Goal: Transaction & Acquisition: Purchase product/service

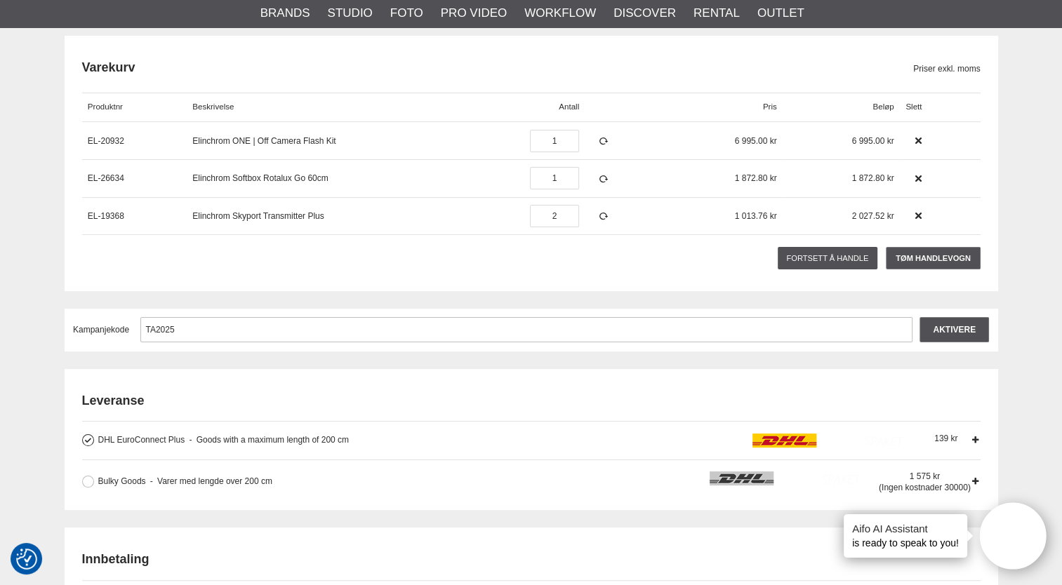
scroll to position [158, 0]
click at [966, 333] on input "Aktivere" at bounding box center [954, 329] width 69 height 25
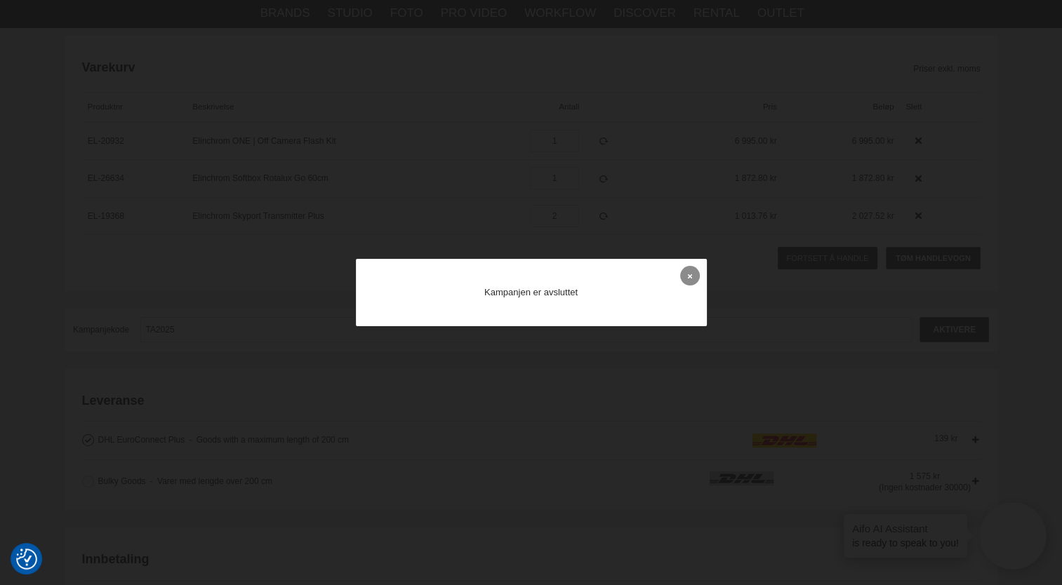
click at [691, 272] on icon at bounding box center [690, 276] width 4 height 8
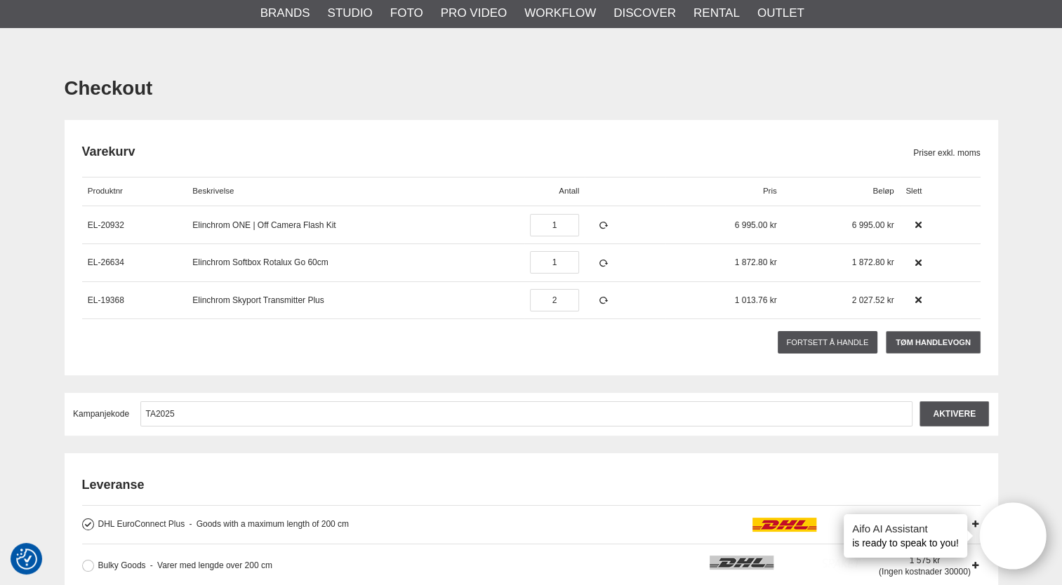
scroll to position [46, 0]
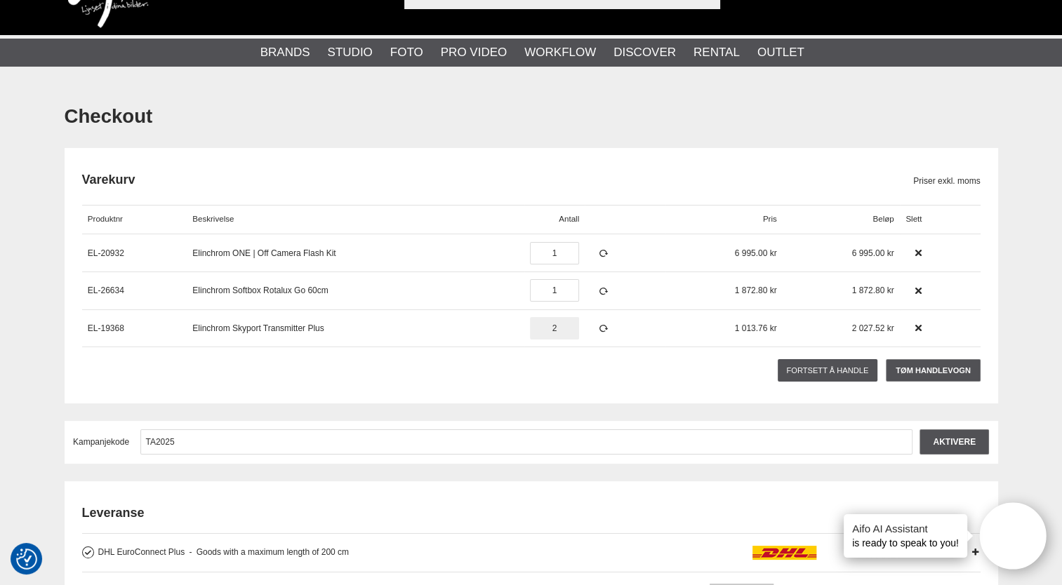
click at [566, 333] on input "2" at bounding box center [554, 328] width 49 height 22
type input "1"
click at [597, 330] on icon at bounding box center [603, 329] width 12 height 10
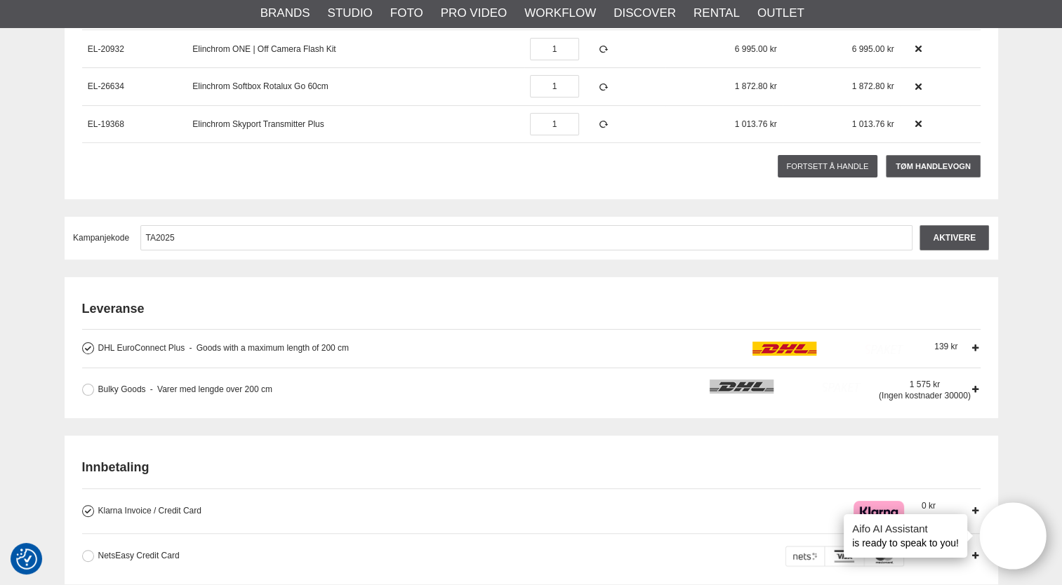
scroll to position [253, 0]
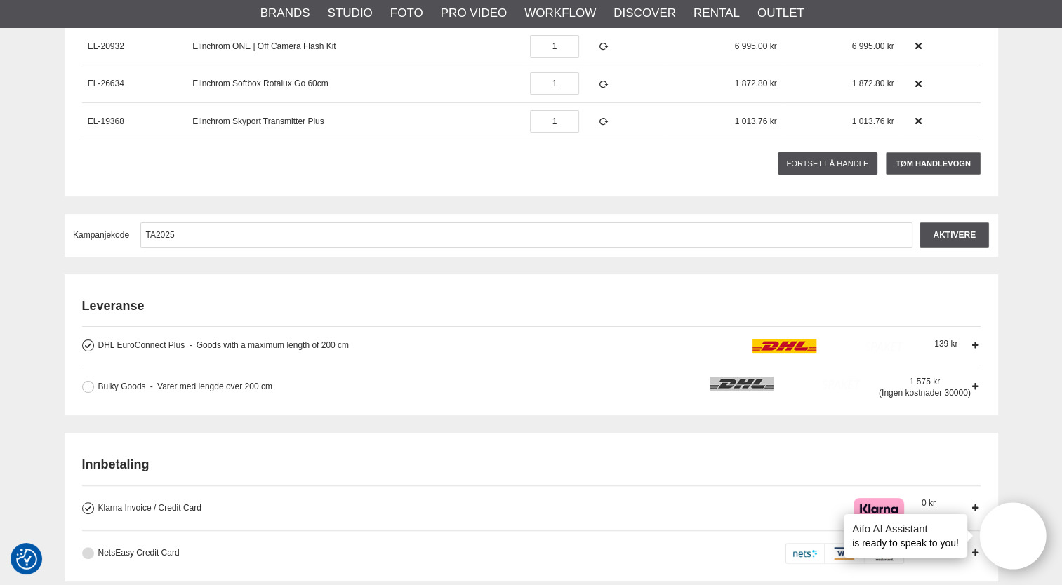
click at [88, 552] on button at bounding box center [88, 554] width 12 height 12
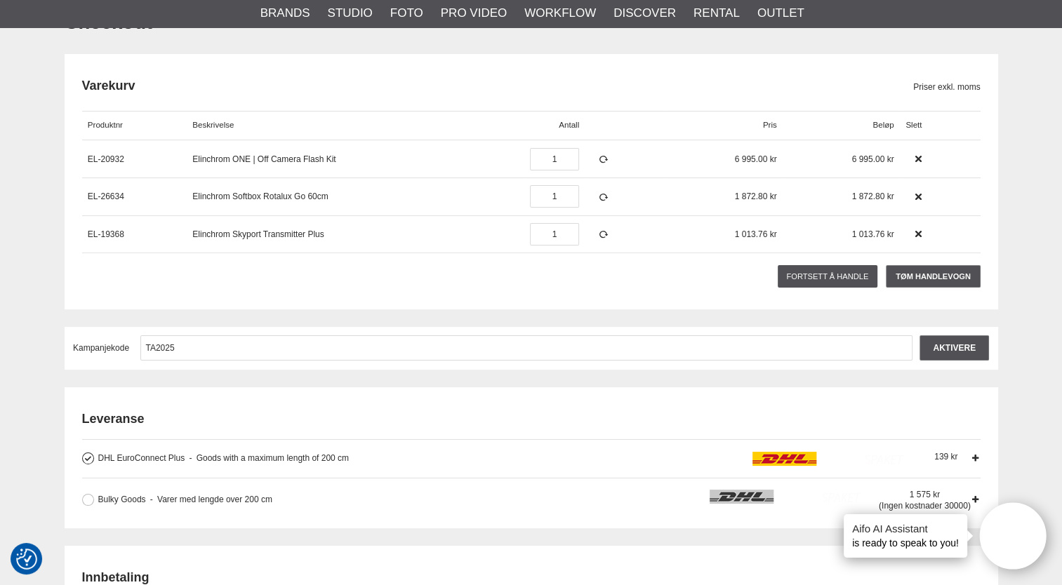
scroll to position [143, 0]
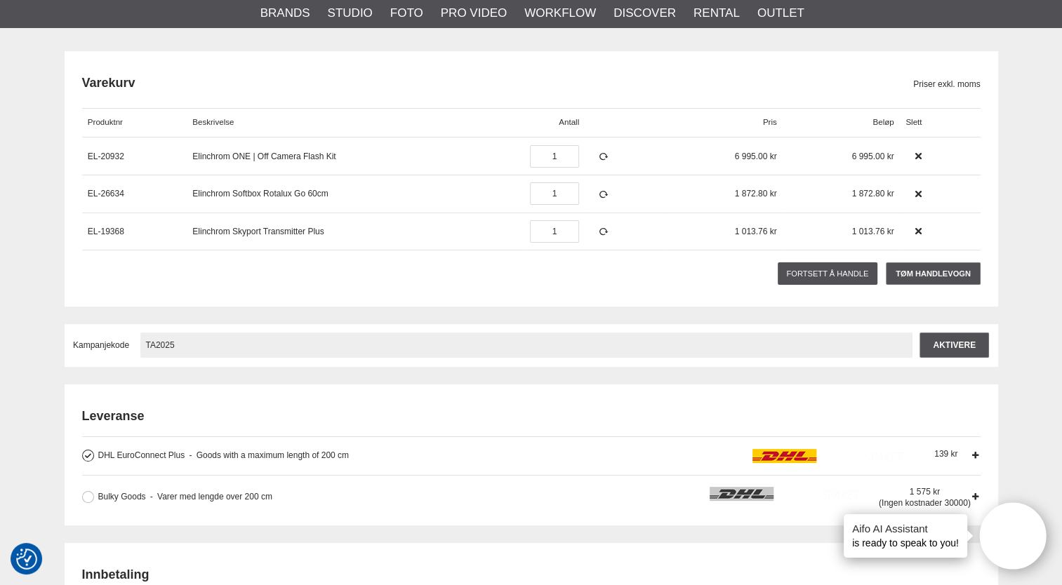
click at [183, 338] on input "TA2025" at bounding box center [526, 345] width 772 height 25
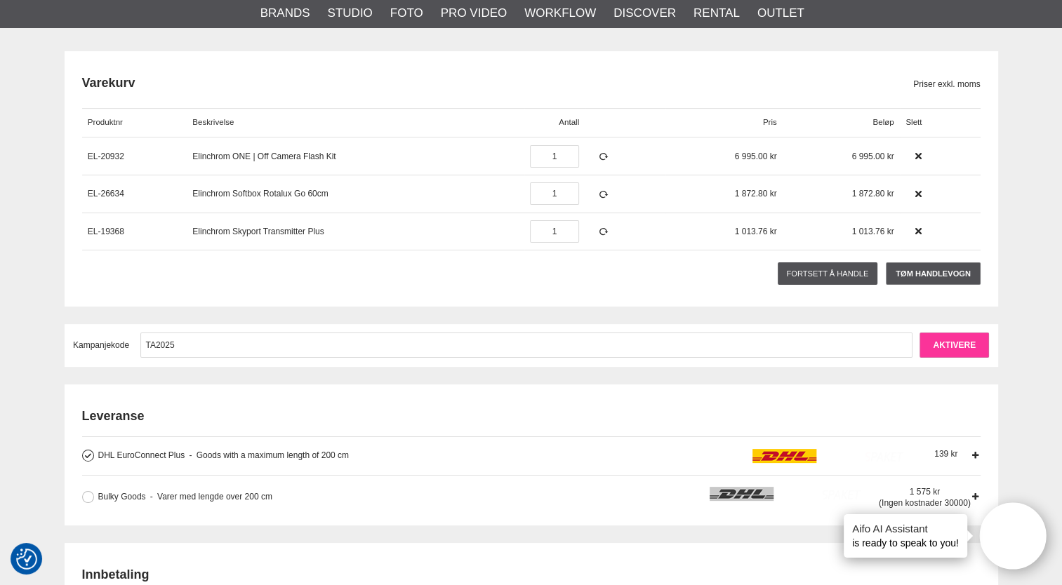
click at [950, 341] on input "Aktivere" at bounding box center [954, 345] width 69 height 25
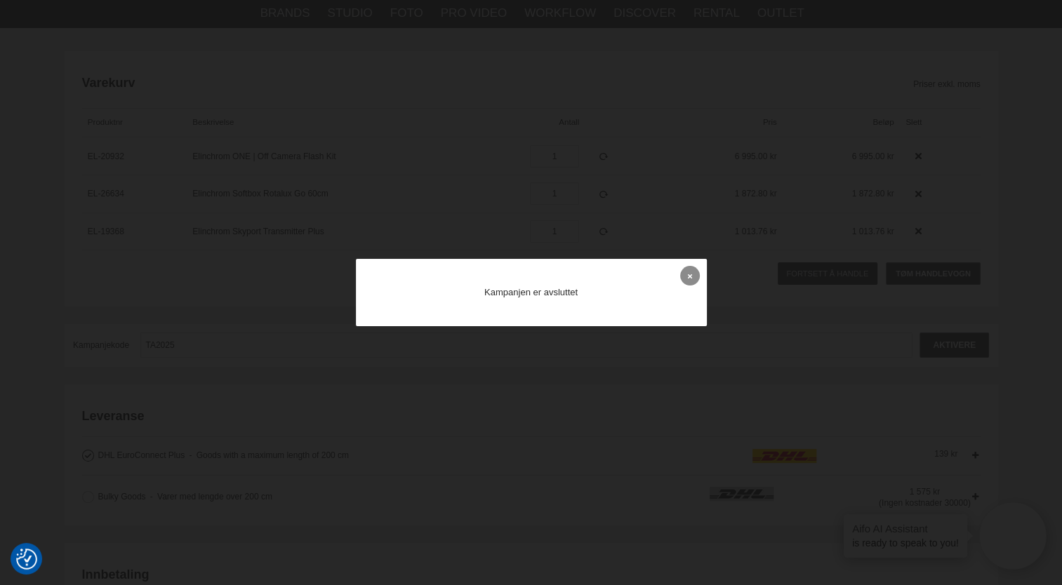
click at [687, 278] on link at bounding box center [690, 276] width 20 height 20
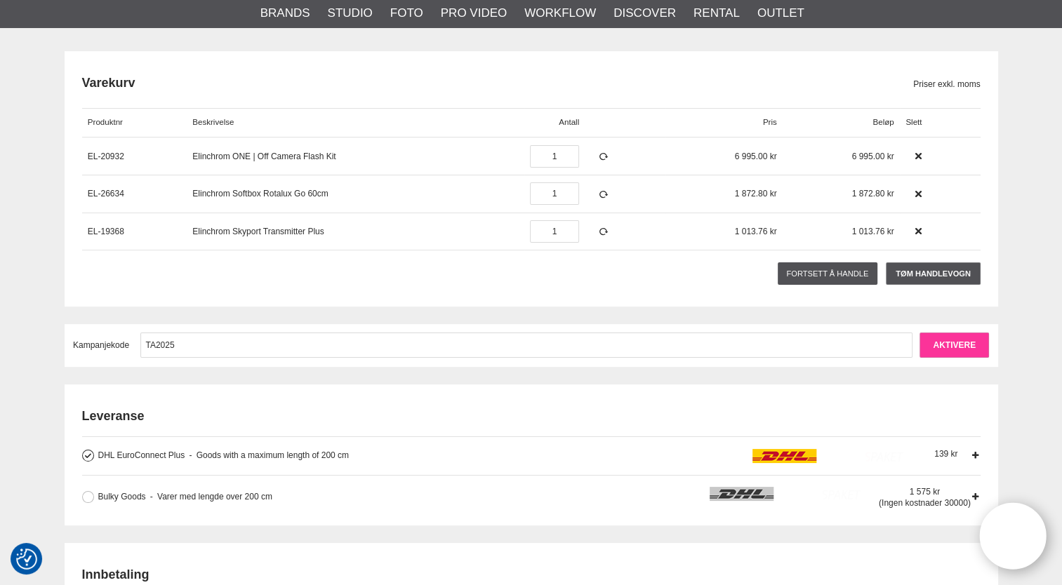
click at [956, 350] on input "Aktivere" at bounding box center [954, 345] width 69 height 25
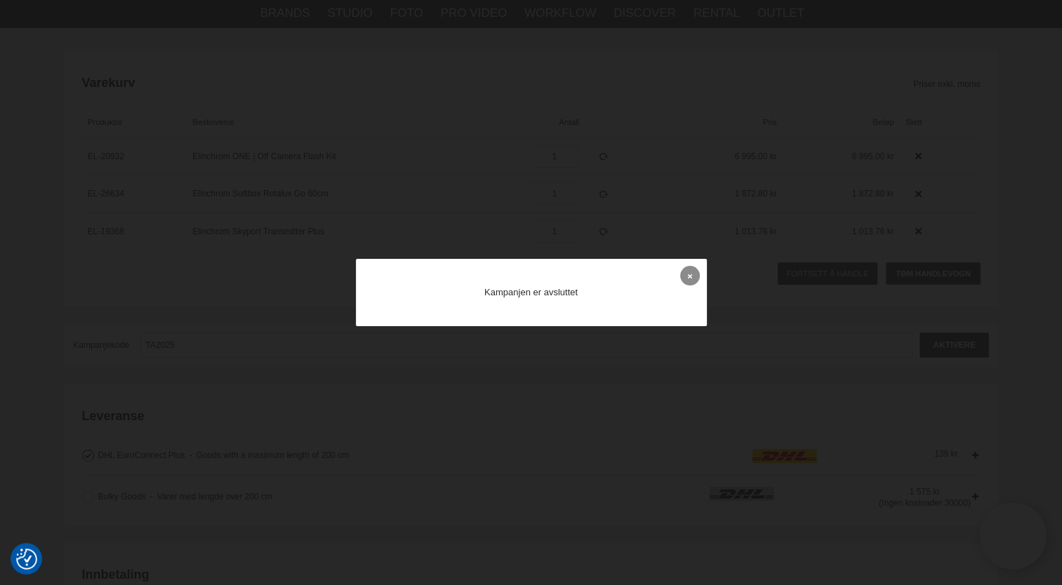
click at [686, 279] on link at bounding box center [690, 276] width 20 height 20
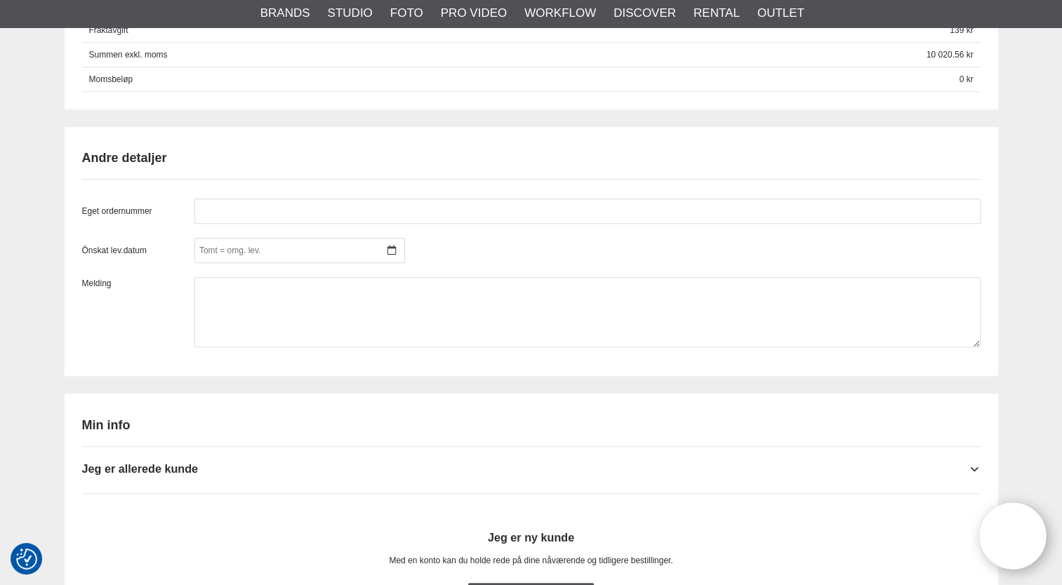
scroll to position [1048, 0]
click at [392, 243] on icon at bounding box center [391, 248] width 8 height 10
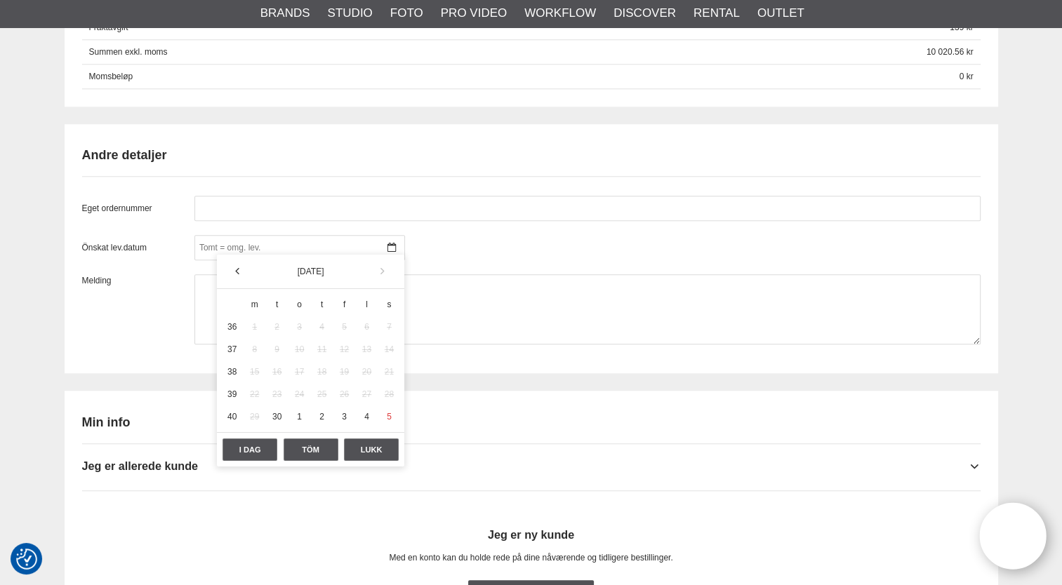
click at [382, 270] on icon at bounding box center [383, 271] width 11 height 12
click at [256, 352] on div "6" at bounding box center [255, 350] width 20 height 20
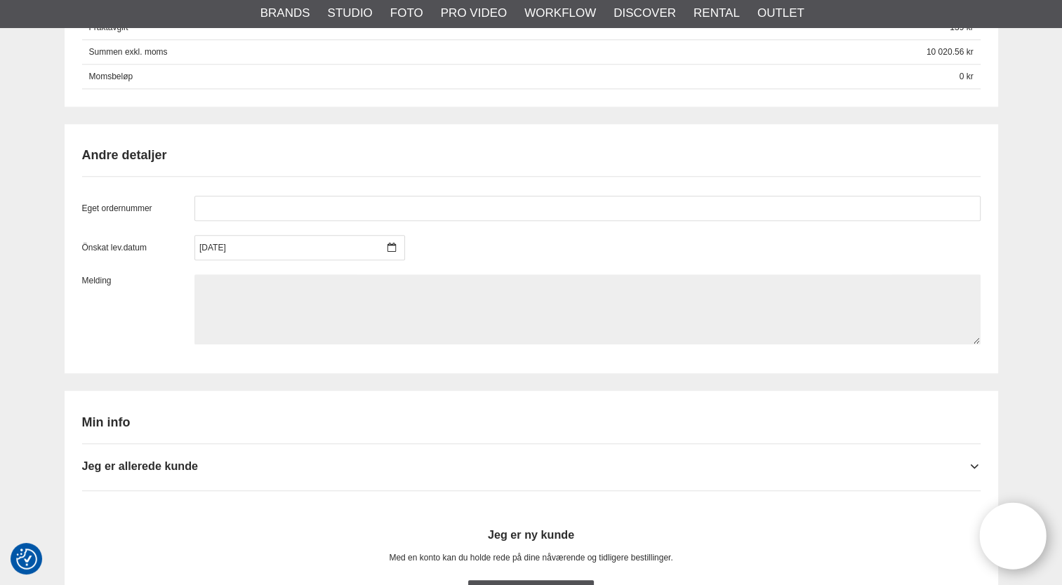
click at [230, 294] on textarea at bounding box center [587, 309] width 786 height 70
click at [294, 281] on textarea "Leveringsadresse:" at bounding box center [587, 309] width 786 height 70
paste textarea "Voith Hydro AB Mäster ahls gata 8 72212 Västerås Att: Johnny Hjerpseth"
click at [197, 312] on textarea "Leveringsadresse: Voith Hydro AB Mäster ahls gata 8 72212 Västerås Att: Johnny …" at bounding box center [587, 309] width 786 height 70
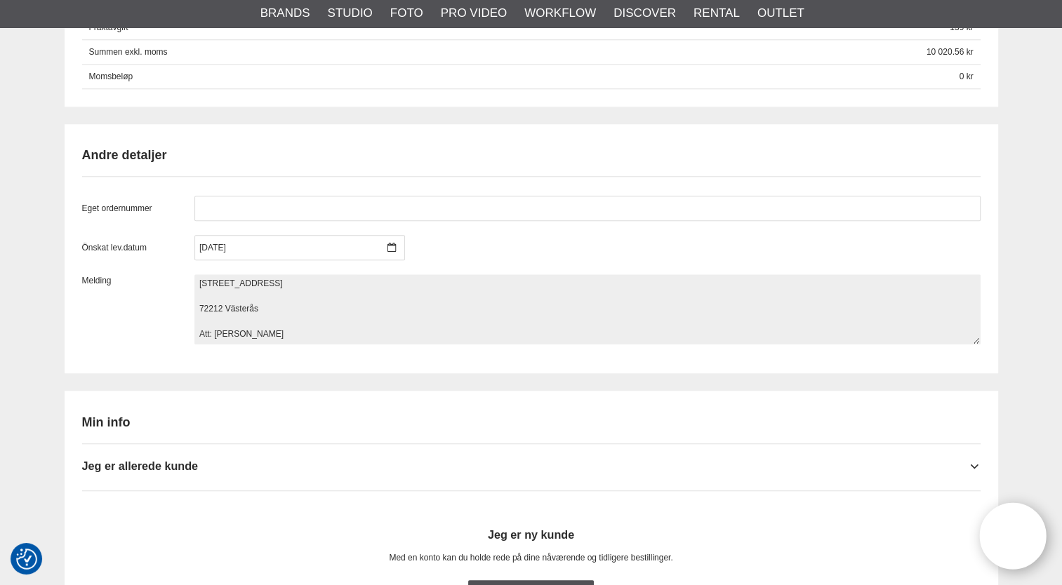
scroll to position [25, 0]
click at [199, 305] on textarea "Leveringsadresse: Voith Hydro AB Mäster ahls gata 8 72212 Västerås Att: Johnny …" at bounding box center [587, 309] width 786 height 70
click at [198, 288] on textarea "Leveringsadresse: Voith Hydro AB Mäster ahls gata 8 72212 Västerås Att: Johnny …" at bounding box center [587, 309] width 786 height 70
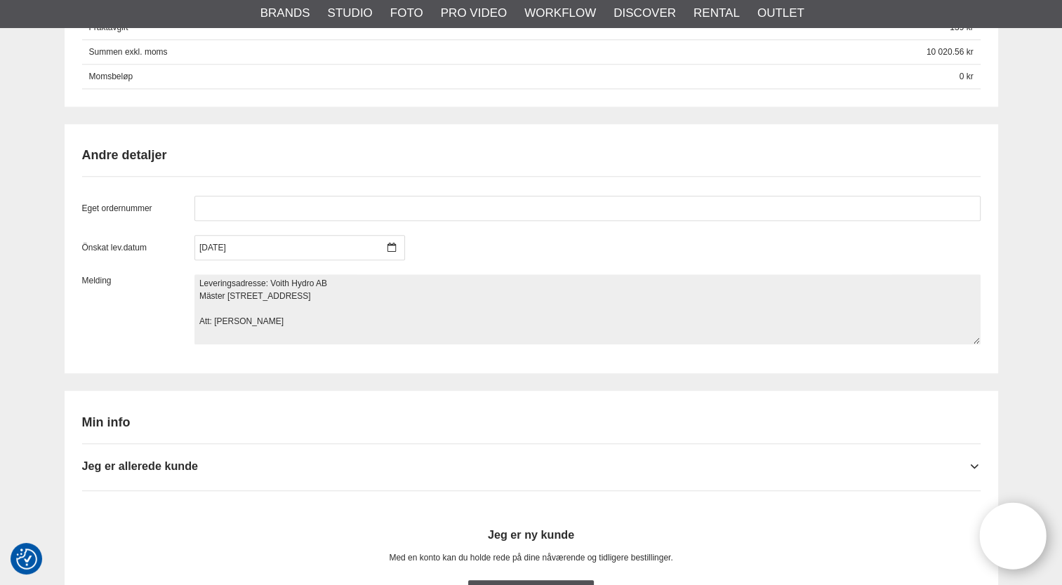
click at [269, 278] on textarea "Leveringsadresse: Voith Hydro AB Mäster ahls gata 8 72212 Västerås Att: Johnny …" at bounding box center [587, 309] width 786 height 70
click at [272, 318] on textarea "Leveringsadresse: Voith Hydro AB Mäster ahls gata 8 72212 Västerås Att: Johnny …" at bounding box center [587, 309] width 786 height 70
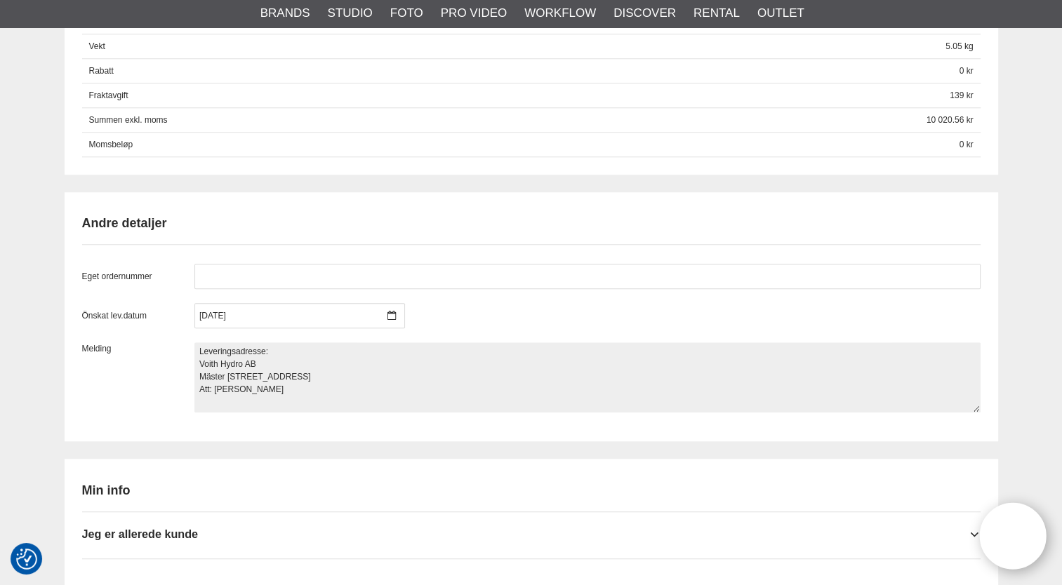
scroll to position [974, 0]
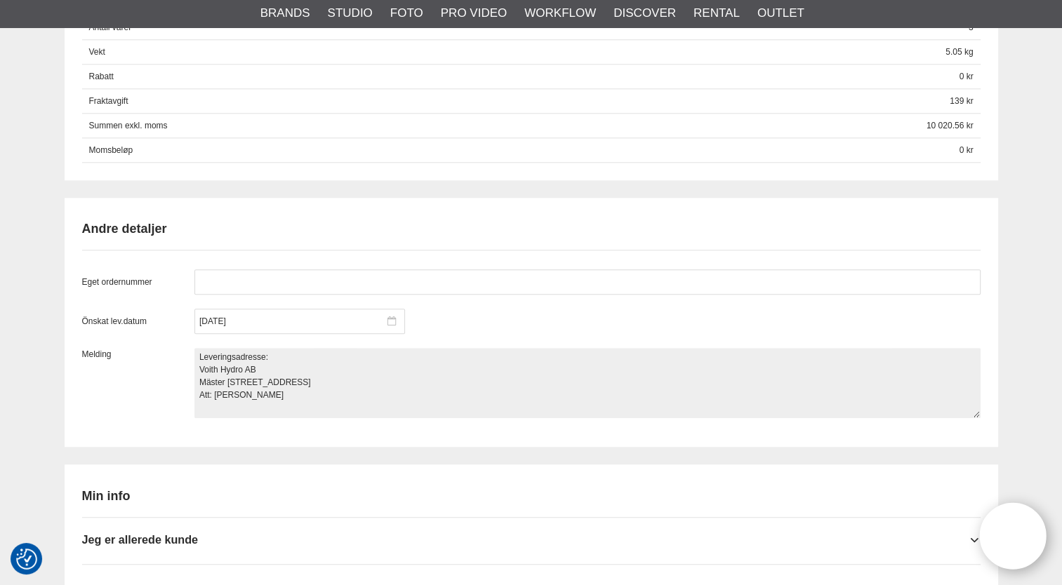
type textarea "Leveringsadresse: Voith Hydro AB Mäster [STREET_ADDRESS] Att: [PERSON_NAME]"
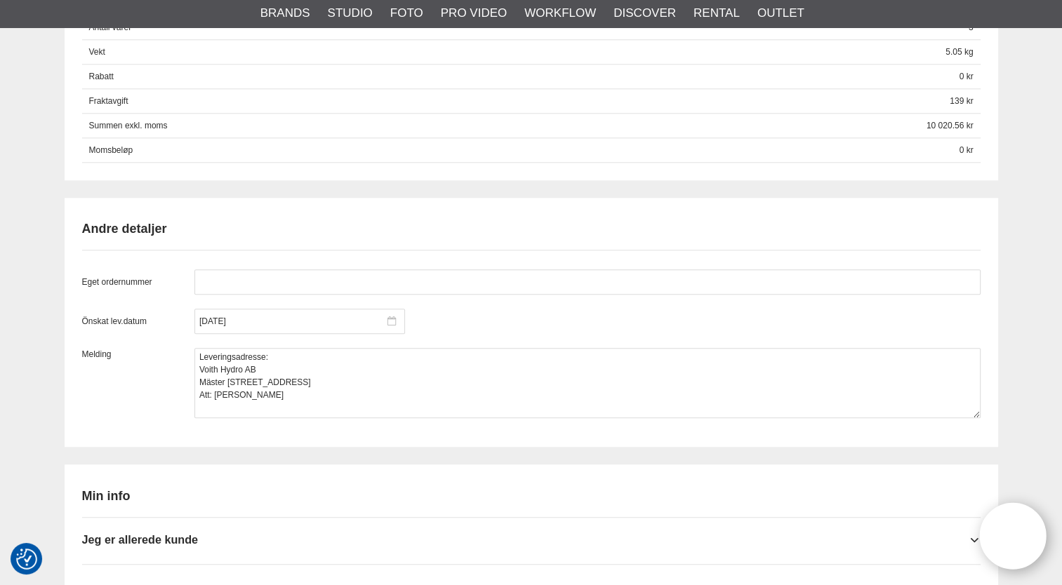
click at [389, 317] on icon at bounding box center [391, 322] width 8 height 10
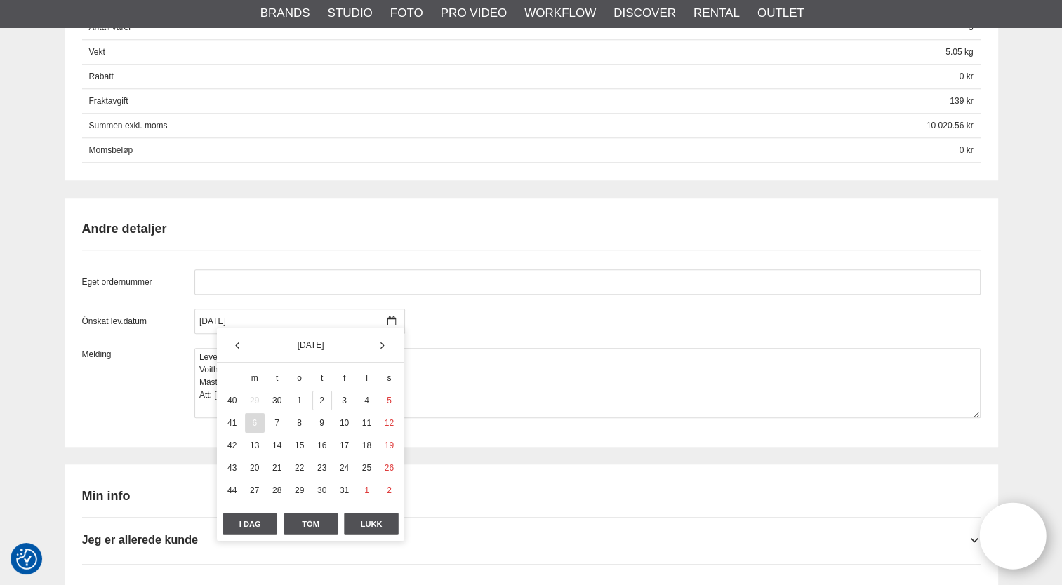
click at [324, 400] on div "2" at bounding box center [322, 401] width 20 height 20
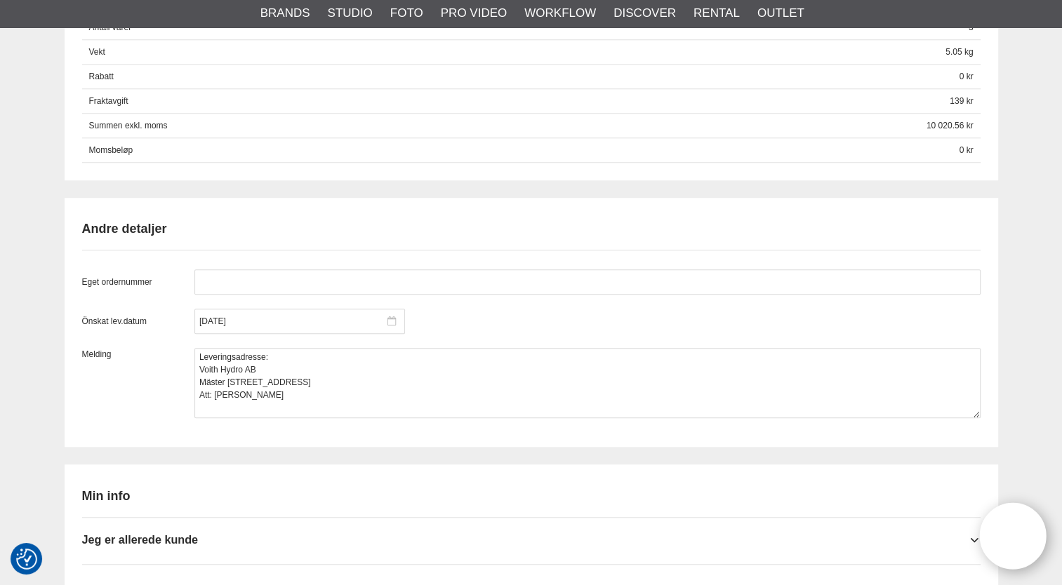
click at [396, 318] on div at bounding box center [299, 321] width 211 height 25
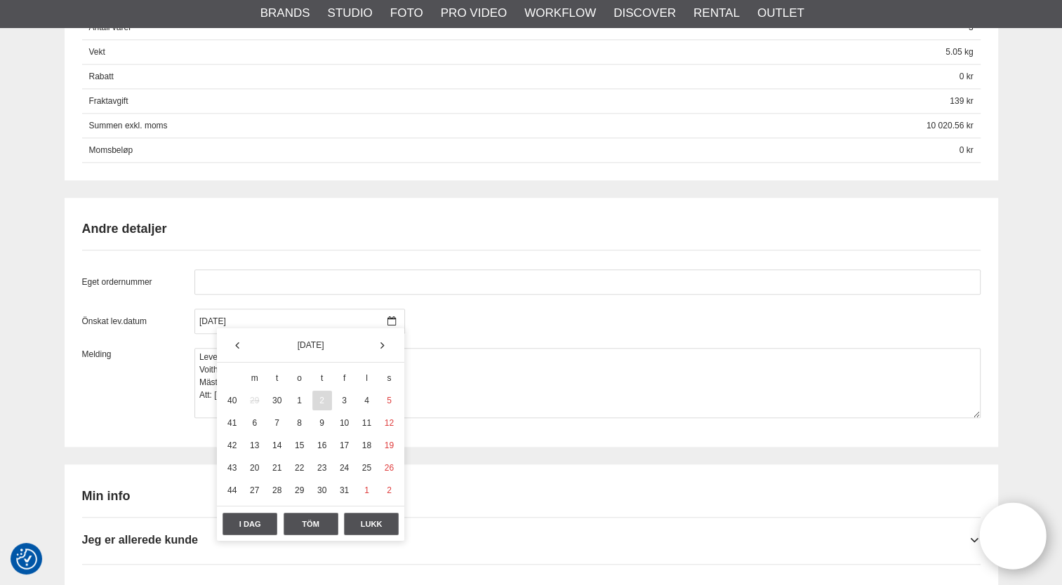
click at [317, 405] on div "2" at bounding box center [322, 401] width 20 height 20
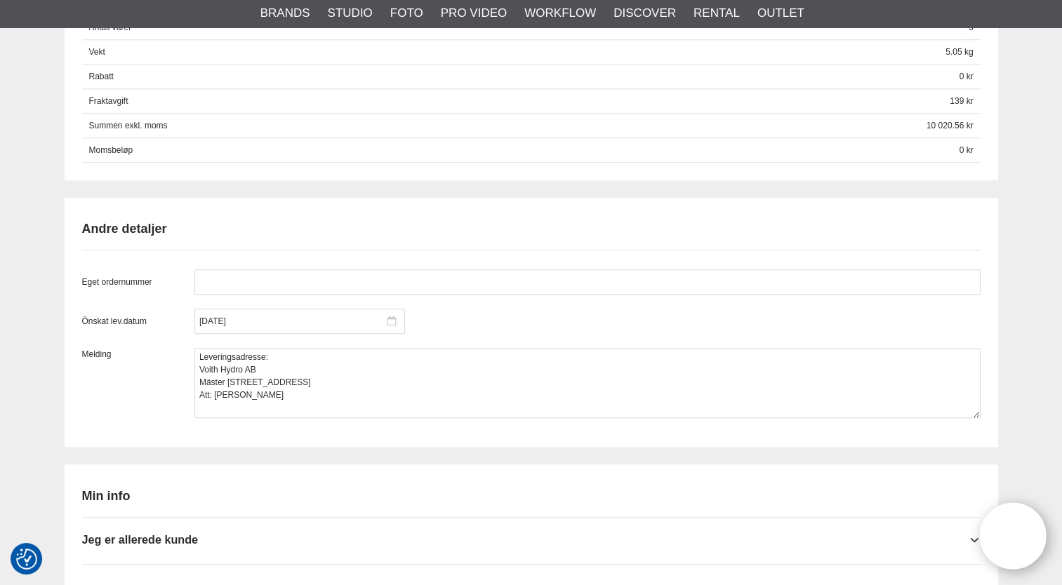
click at [390, 319] on icon at bounding box center [391, 322] width 8 height 10
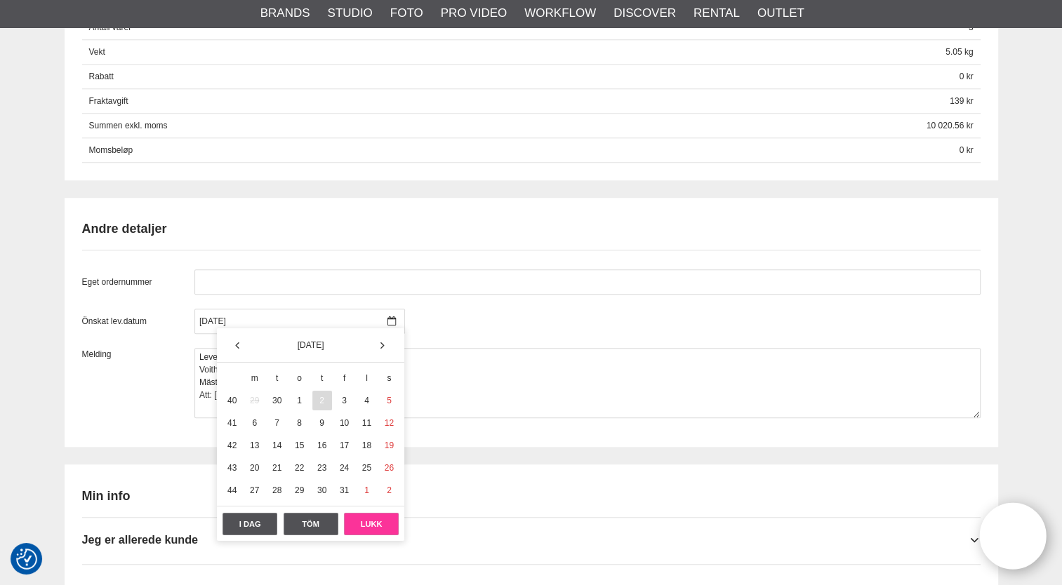
click at [373, 520] on div "Lukk" at bounding box center [371, 524] width 55 height 22
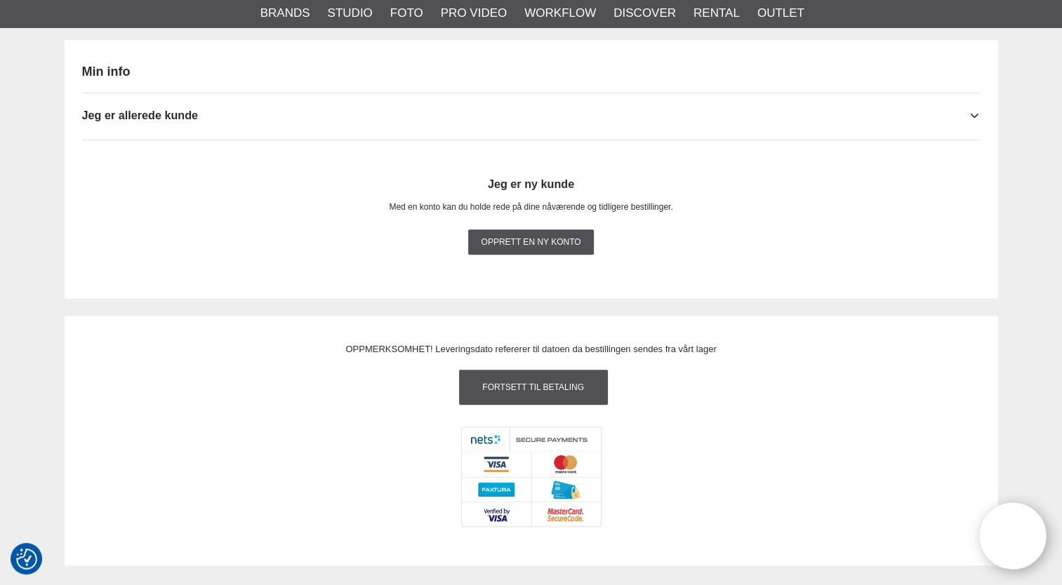
scroll to position [1402, 0]
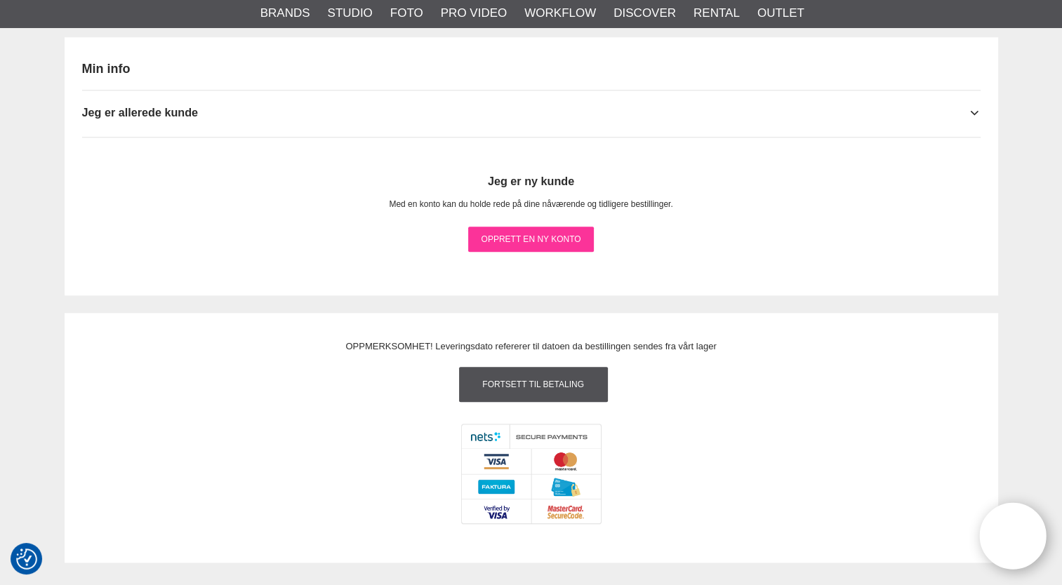
click at [529, 236] on link "Opprett en ny konto" at bounding box center [530, 239] width 125 height 25
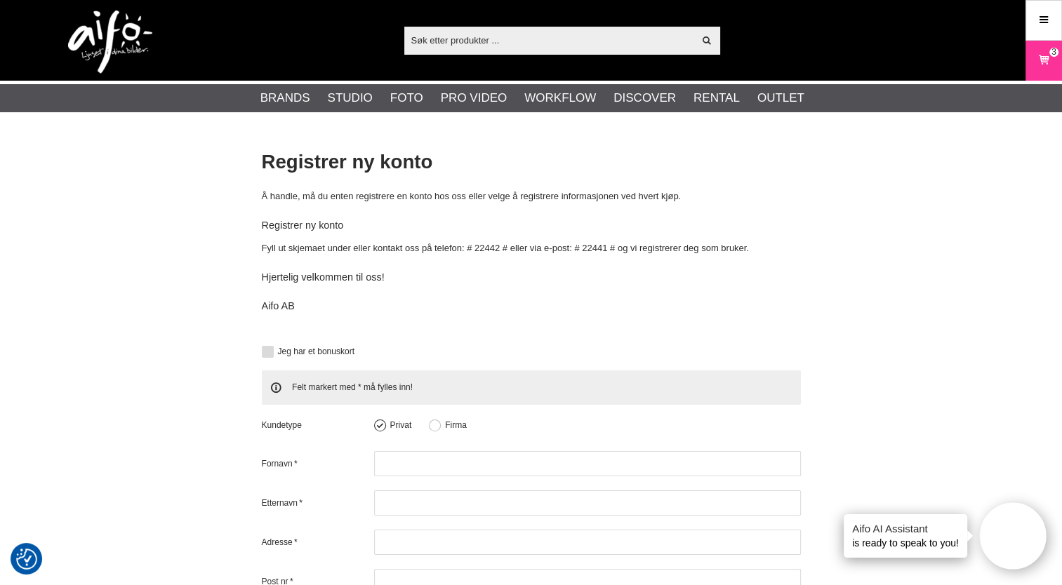
click at [267, 354] on button at bounding box center [268, 352] width 12 height 12
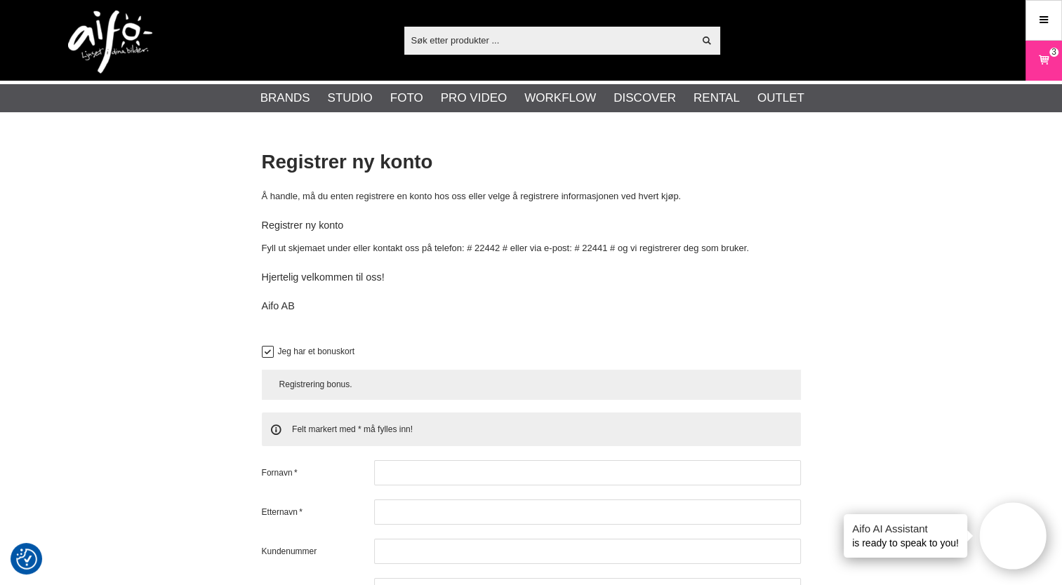
click at [343, 389] on div "Registrering bonus." at bounding box center [531, 384] width 504 height 13
click at [371, 373] on div "Registrering bonus." at bounding box center [531, 385] width 539 height 30
click at [270, 352] on button at bounding box center [268, 352] width 12 height 12
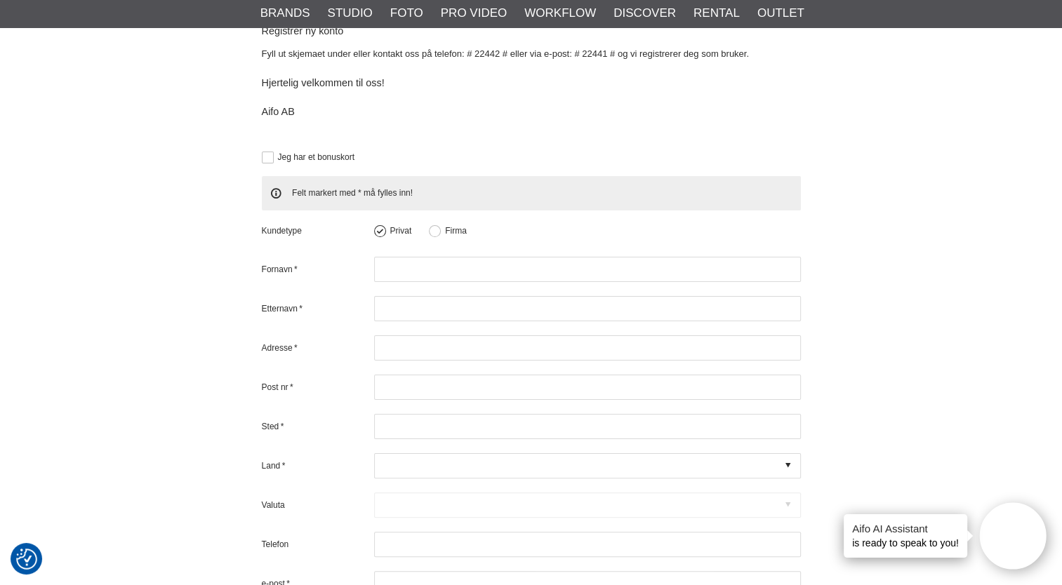
scroll to position [247, 0]
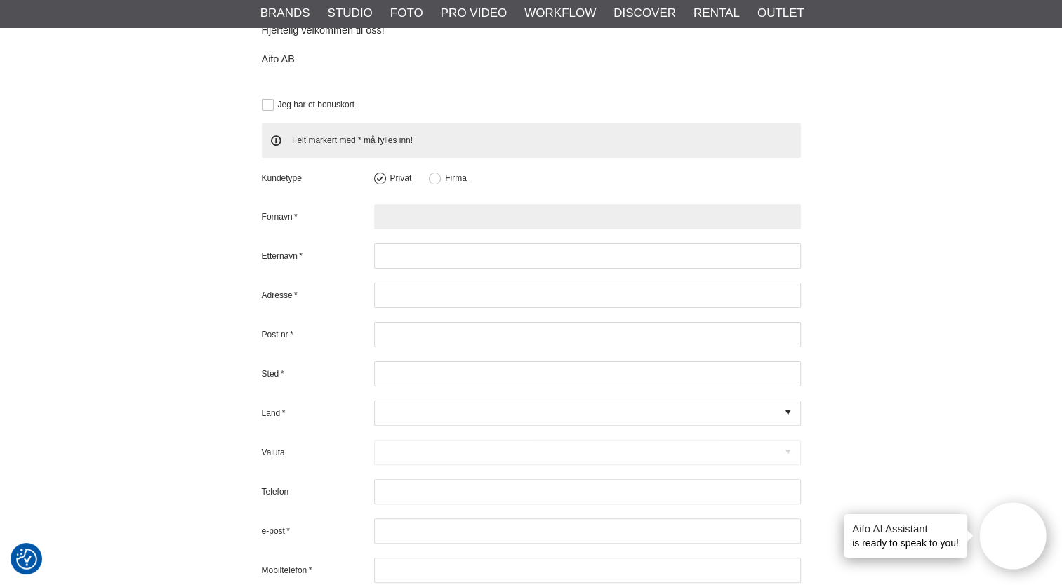
click at [391, 217] on input "text" at bounding box center [587, 216] width 427 height 25
type input "Monica"
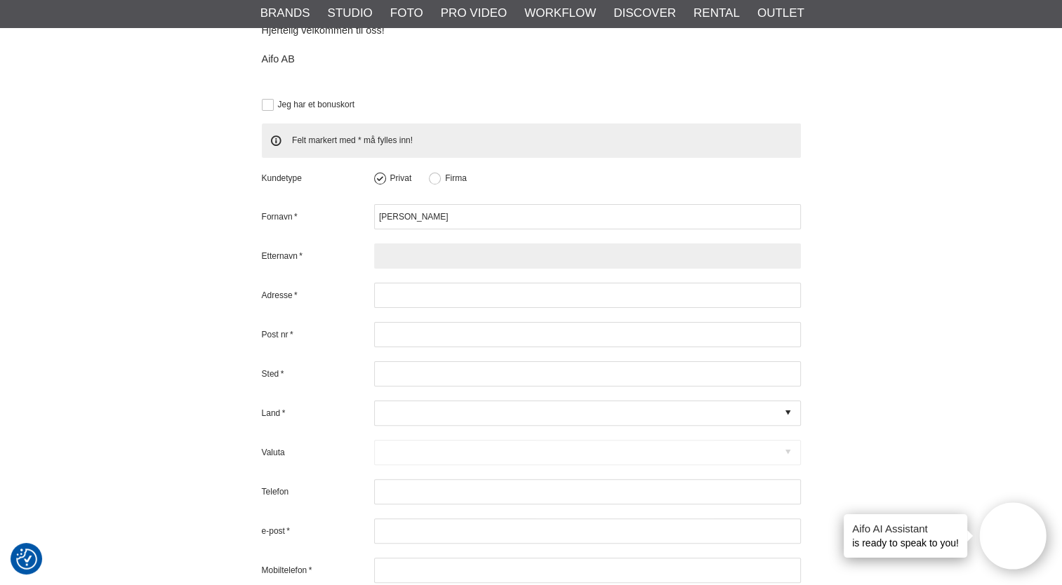
click at [391, 251] on input "text" at bounding box center [587, 256] width 427 height 25
type input "s"
type input "Sæterdalen"
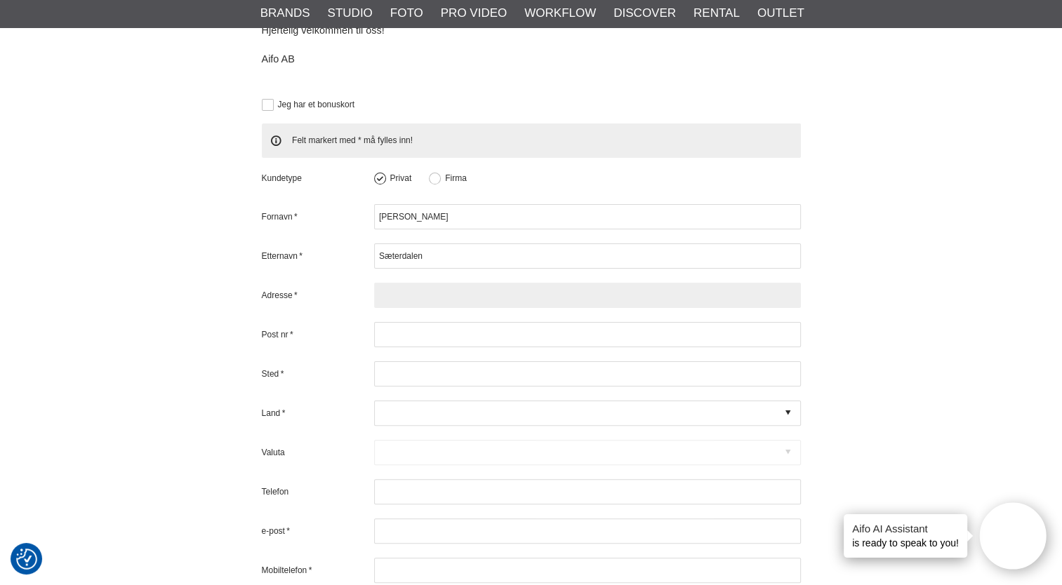
click at [404, 291] on input "text" at bounding box center [587, 295] width 427 height 25
click at [404, 291] on input "R" at bounding box center [587, 295] width 427 height 25
type input "Røsslyngveien 6a"
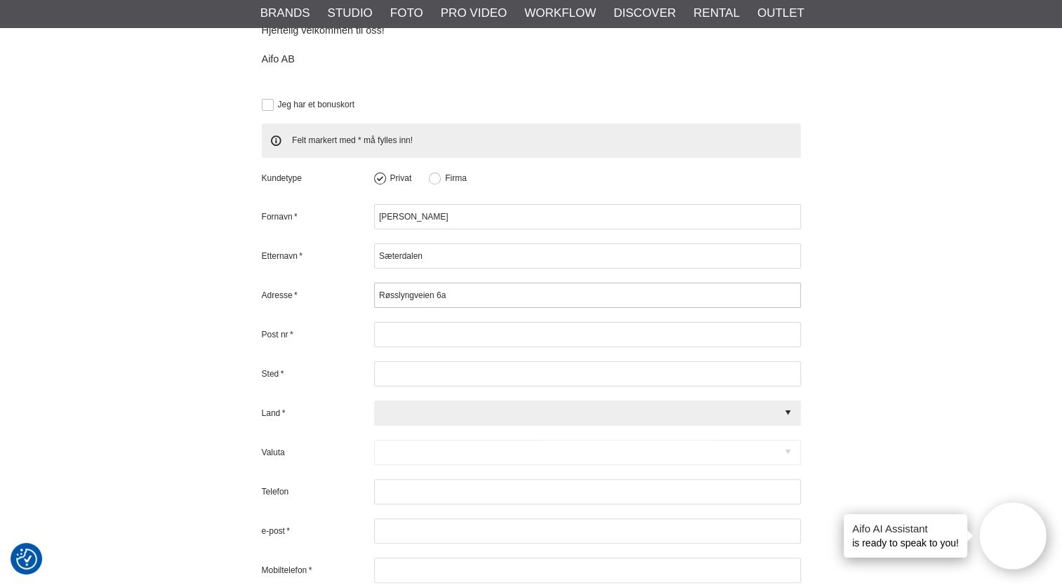
type input "[GEOGRAPHIC_DATA]"
type input "93099403"
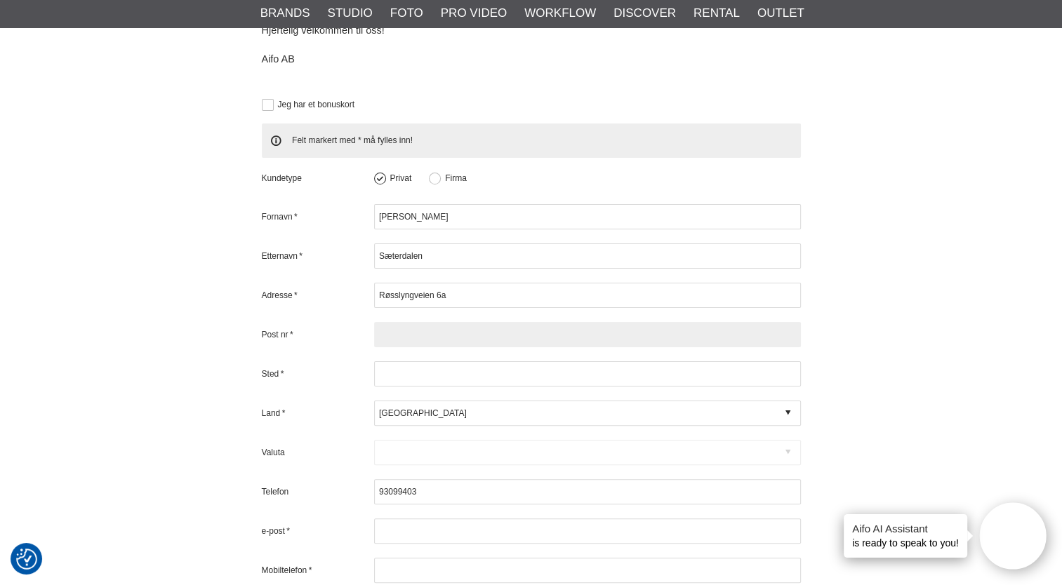
click at [402, 336] on input "text" at bounding box center [587, 334] width 427 height 25
type input "3408"
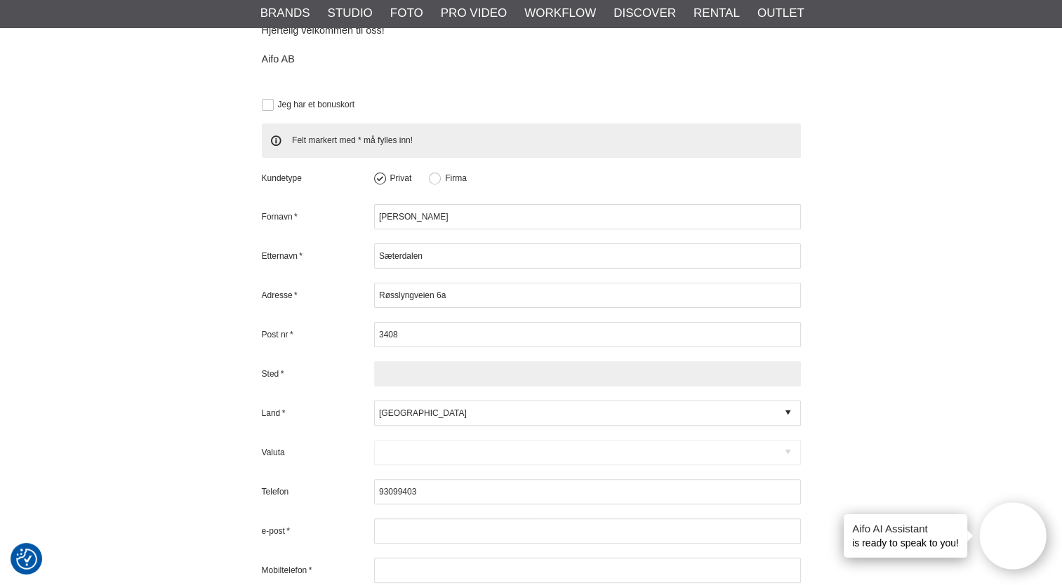
click at [402, 375] on input "text" at bounding box center [587, 374] width 427 height 25
type input "Tranby"
click at [787, 446] on div "Valuta Code D DKK Danska kronor USD Amerikanska dollar $ NOK NOK SEK Svenska Kr…" at bounding box center [531, 452] width 539 height 25
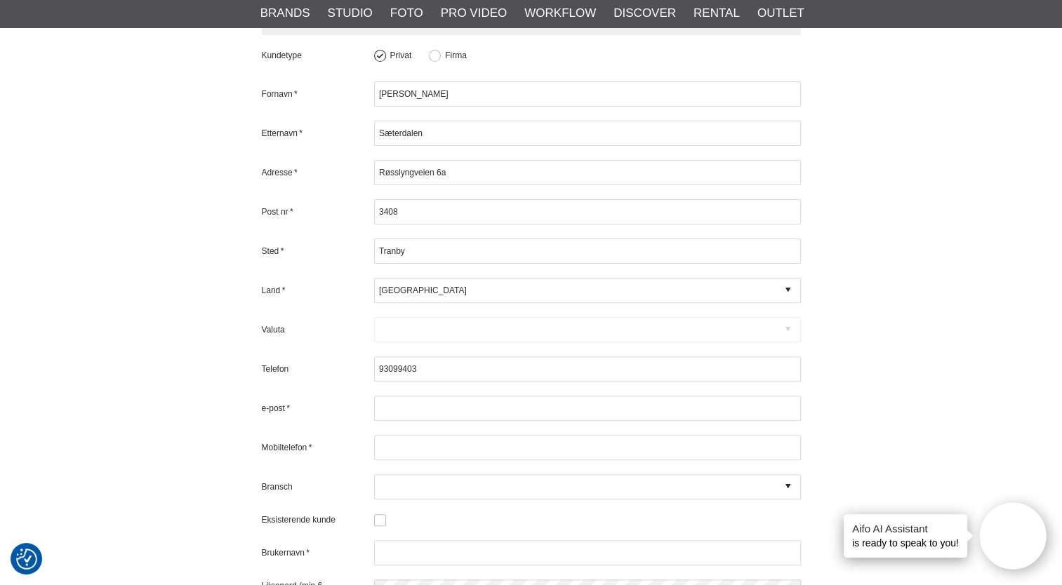
scroll to position [380, 0]
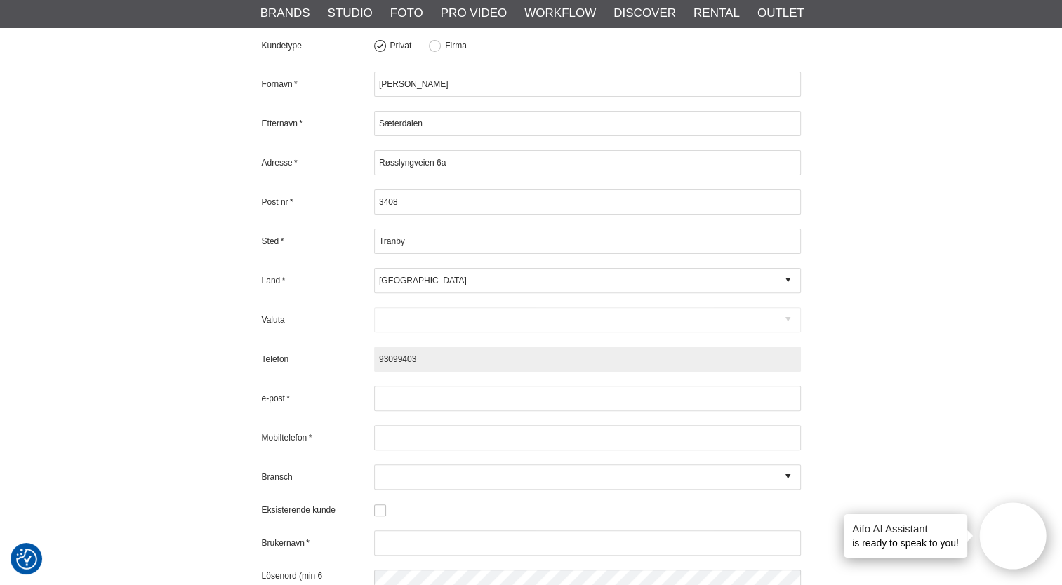
click at [376, 355] on input "93099403" at bounding box center [587, 359] width 427 height 25
type input "+4793099403"
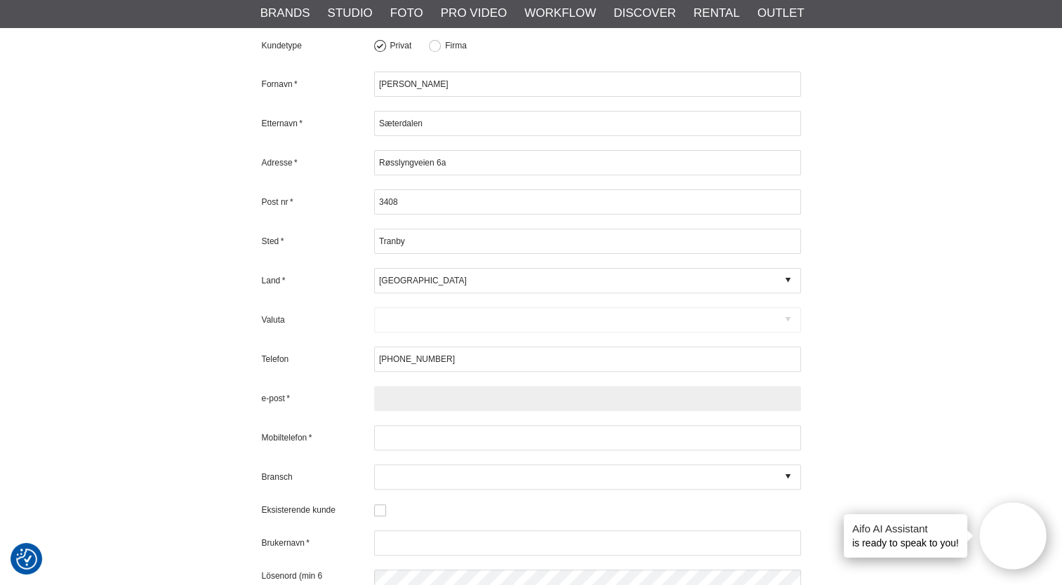
click at [409, 403] on input "text" at bounding box center [587, 398] width 427 height 25
type input "monica-68@live.no"
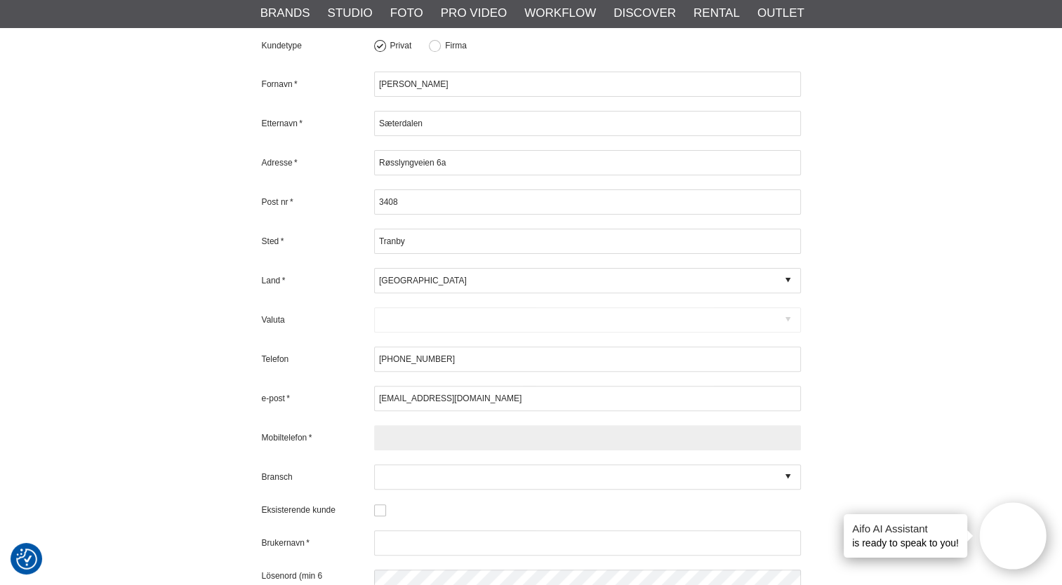
click at [407, 442] on input "text" at bounding box center [587, 437] width 427 height 25
type input "+4793099403"
click at [602, 466] on div at bounding box center [587, 477] width 427 height 25
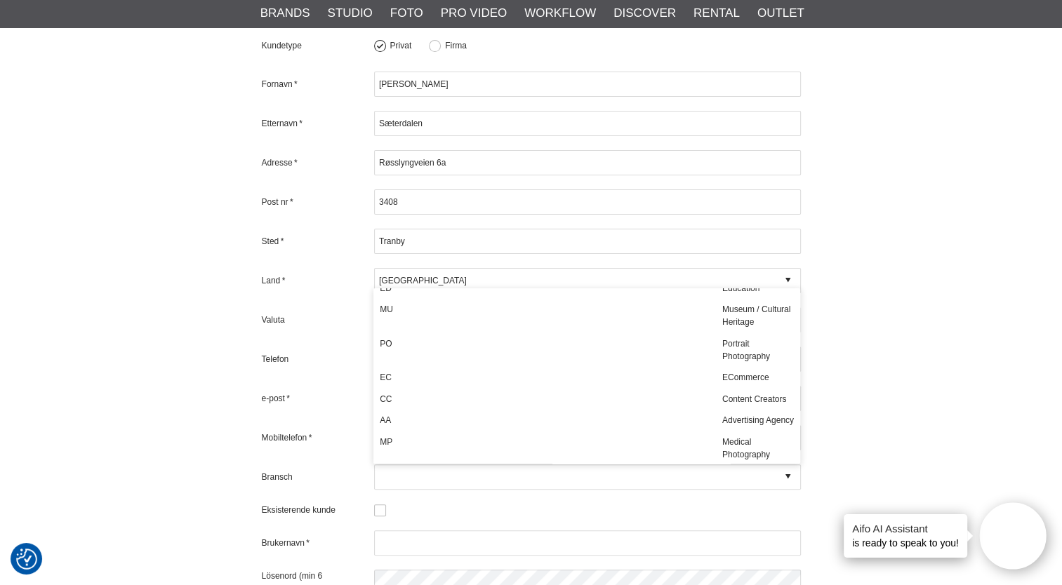
scroll to position [328, 0]
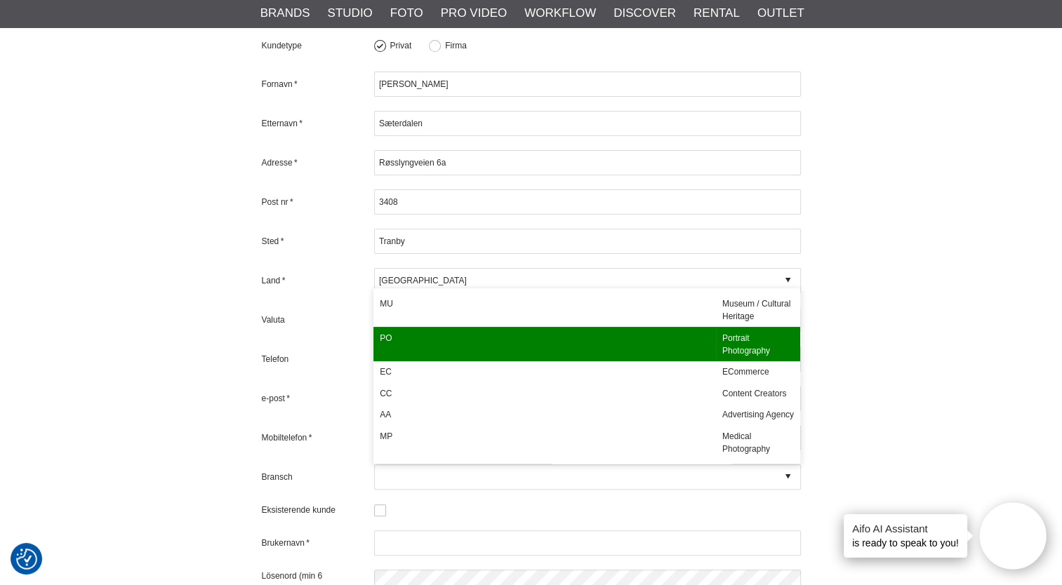
click at [752, 362] on div "Portrait Photography" at bounding box center [758, 344] width 84 height 34
type input "PO - Portrait Photography"
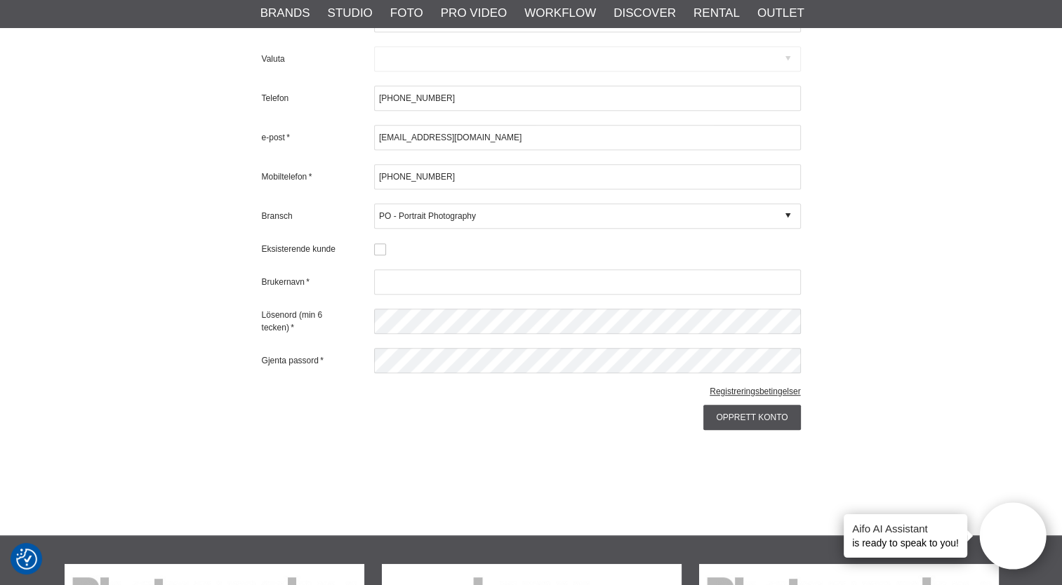
scroll to position [659, 0]
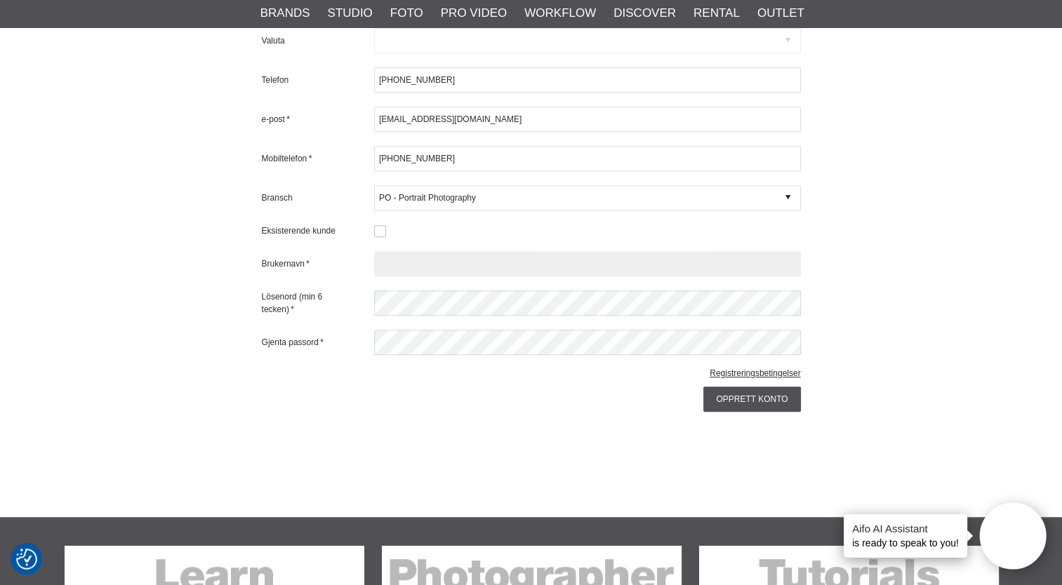
click at [402, 265] on input "text" at bounding box center [587, 263] width 427 height 25
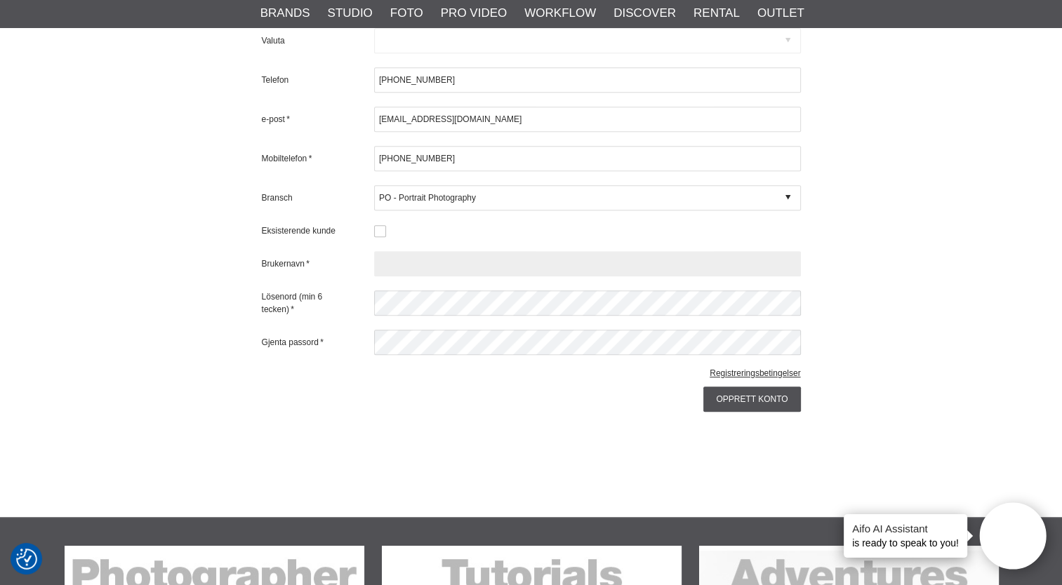
type input "o"
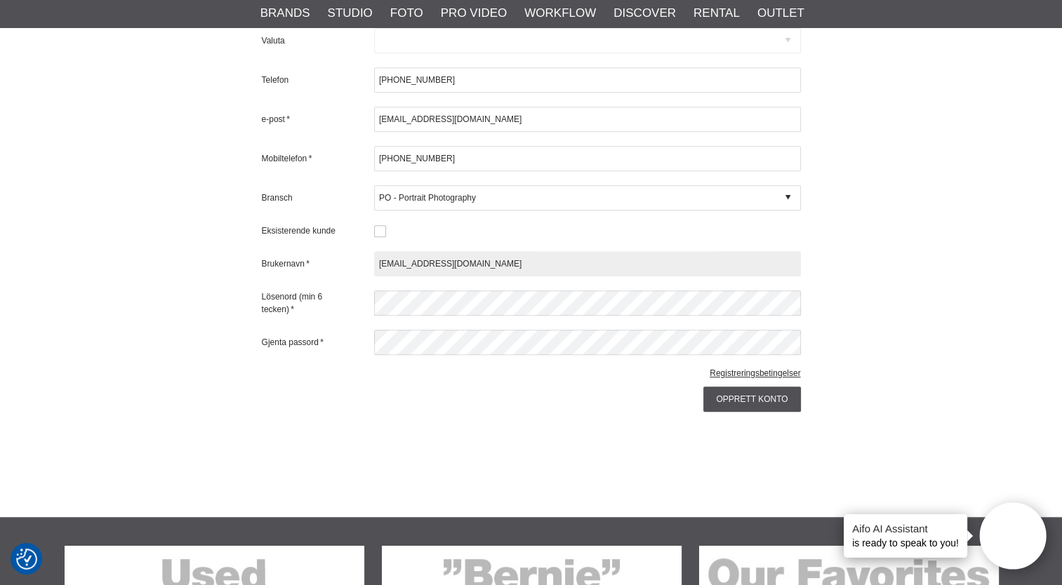
type input "[EMAIL_ADDRESS][DOMAIN_NAME]"
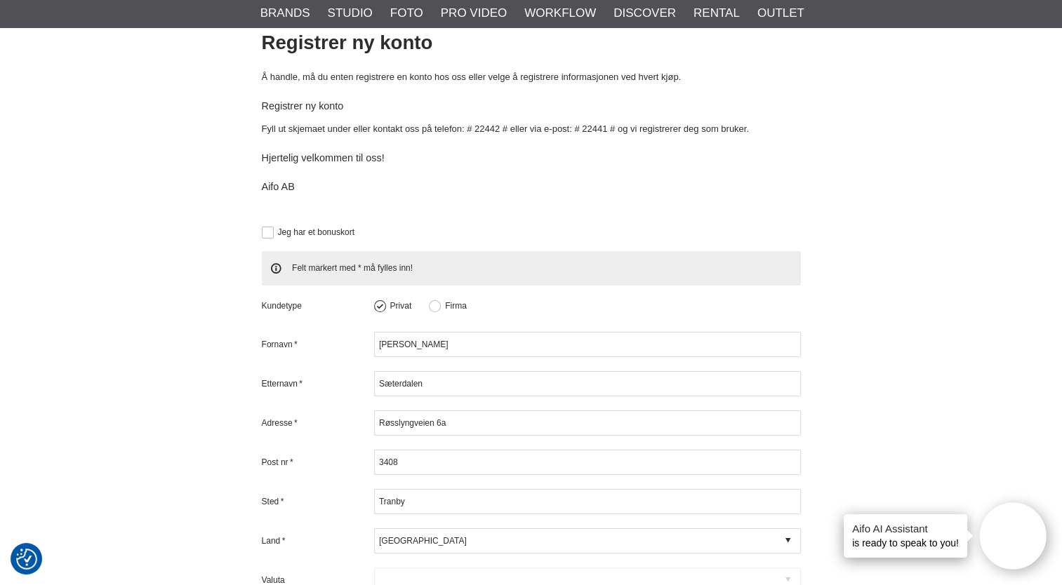
scroll to position [93, 0]
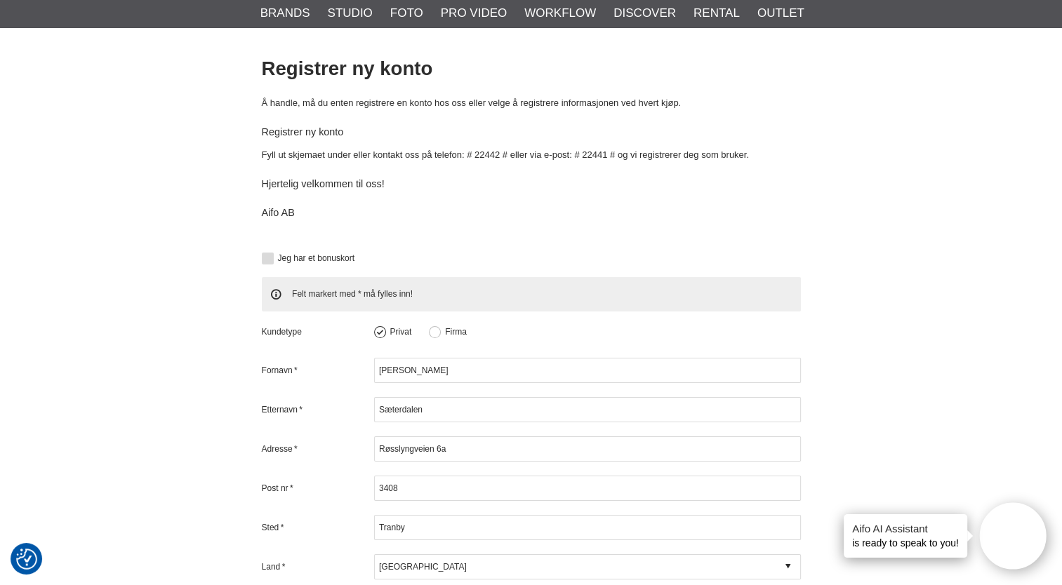
click at [264, 258] on button at bounding box center [268, 259] width 12 height 12
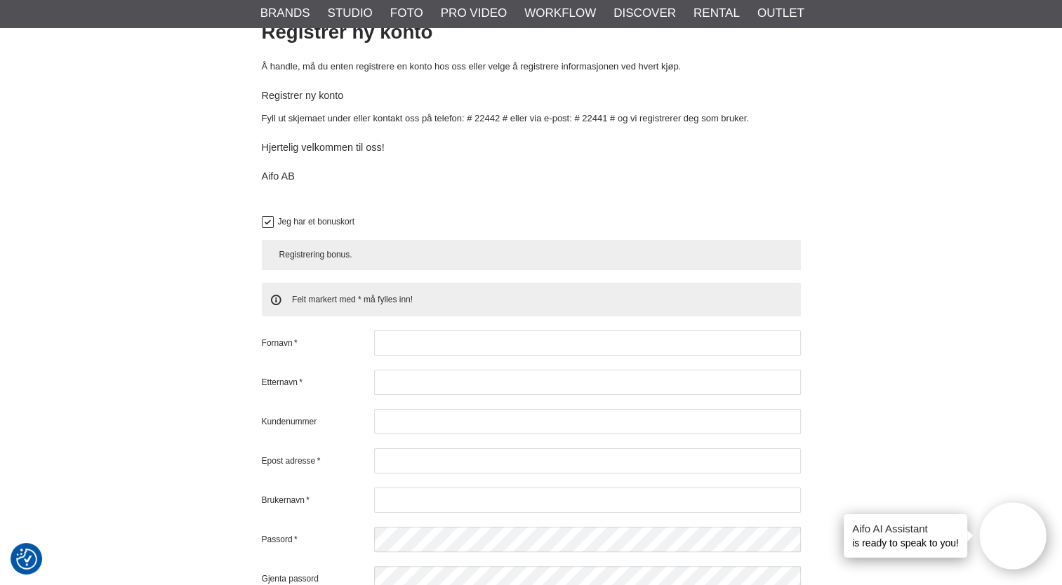
scroll to position [88, 0]
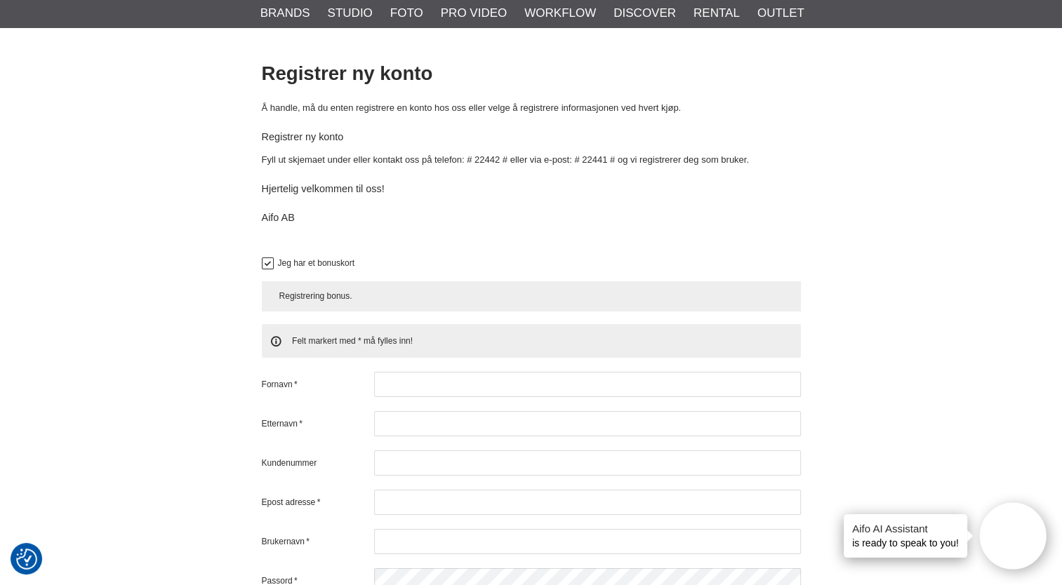
click at [268, 260] on button at bounding box center [268, 264] width 12 height 12
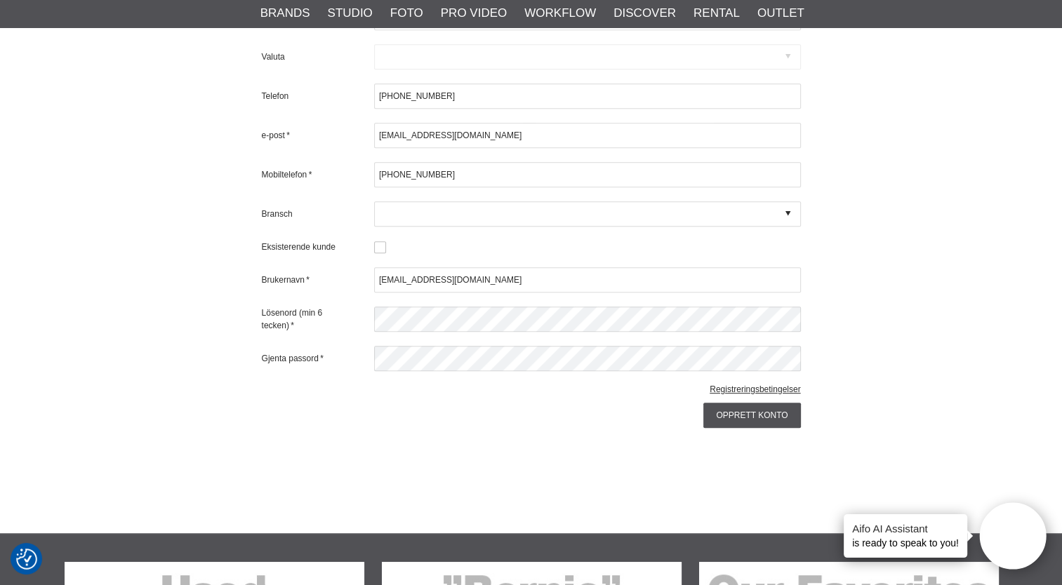
scroll to position [651, 0]
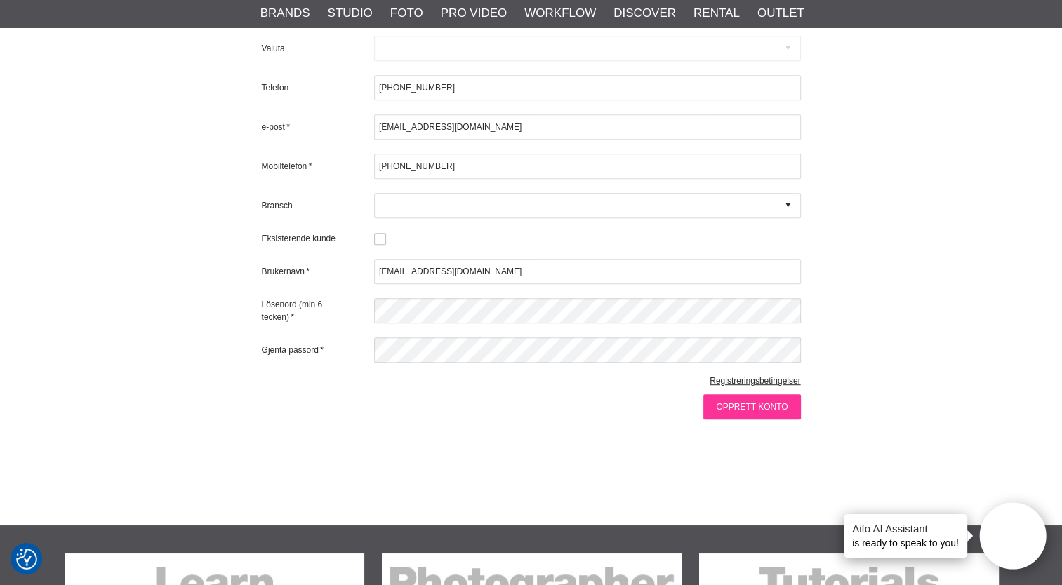
click at [750, 403] on input "Opprett konto" at bounding box center [751, 407] width 97 height 25
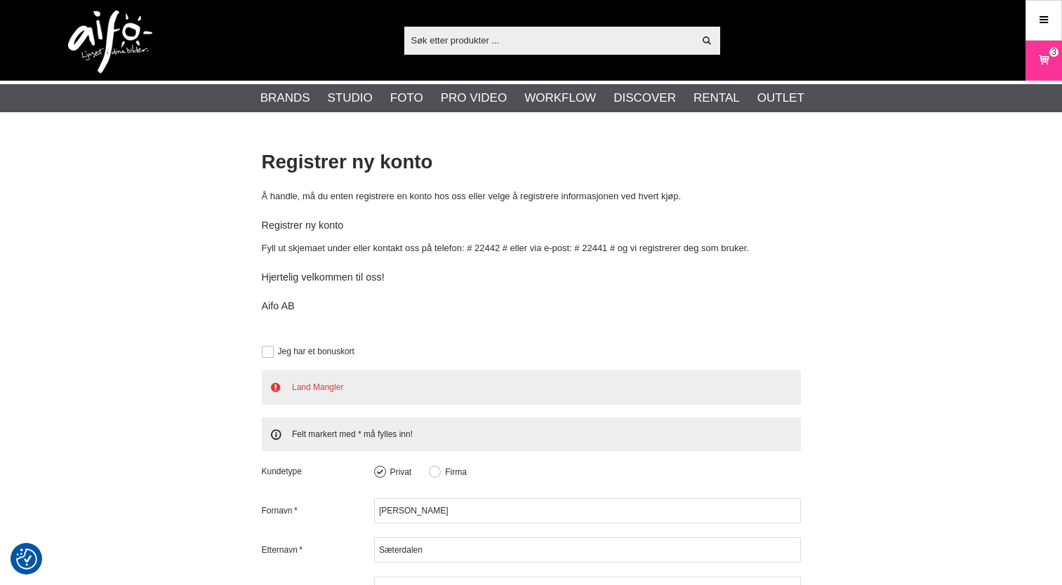
checkbox input "true"
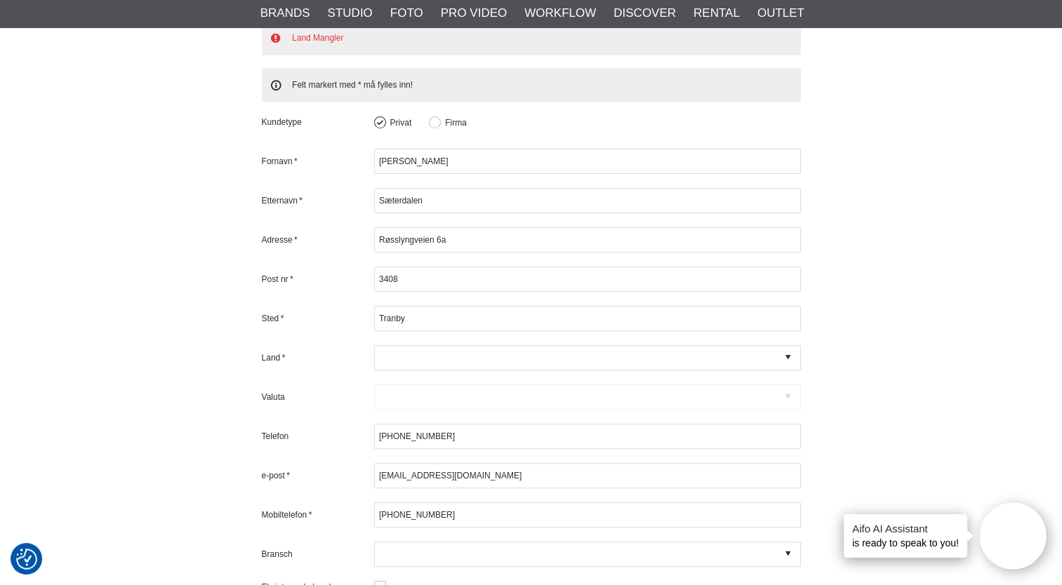
scroll to position [384, 0]
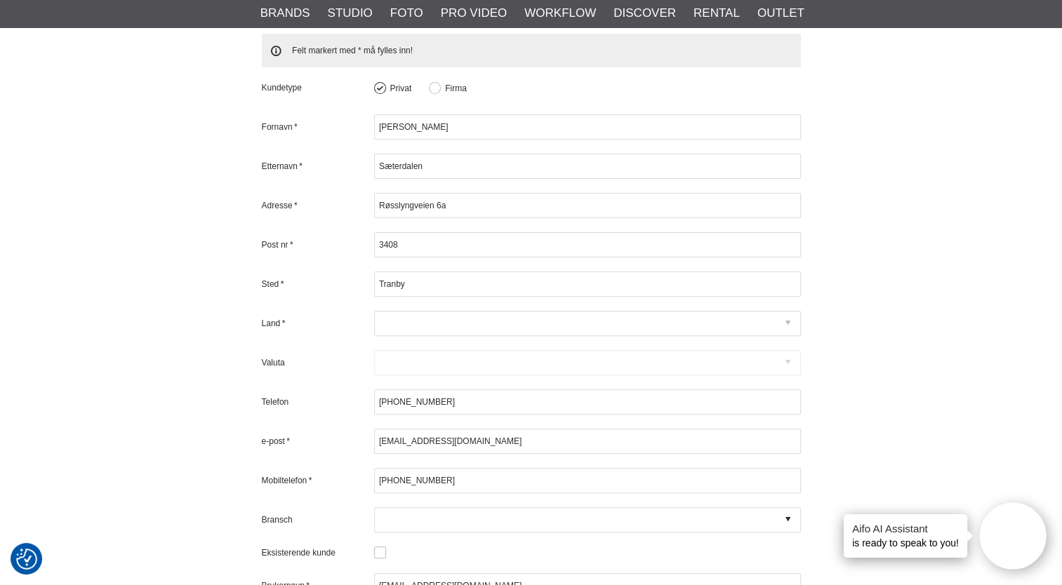
click at [792, 319] on div at bounding box center [587, 323] width 427 height 25
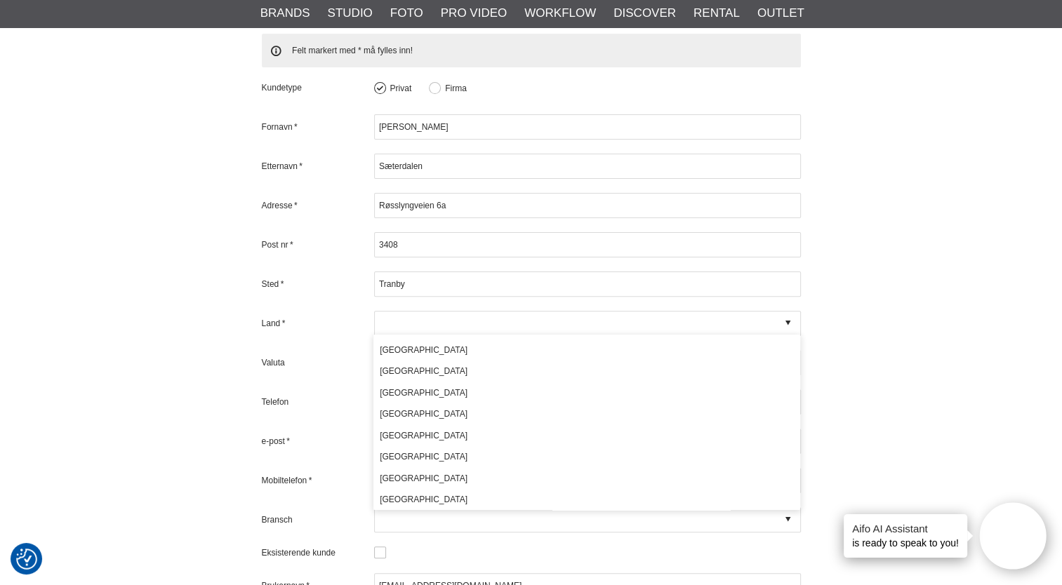
scroll to position [281, 0]
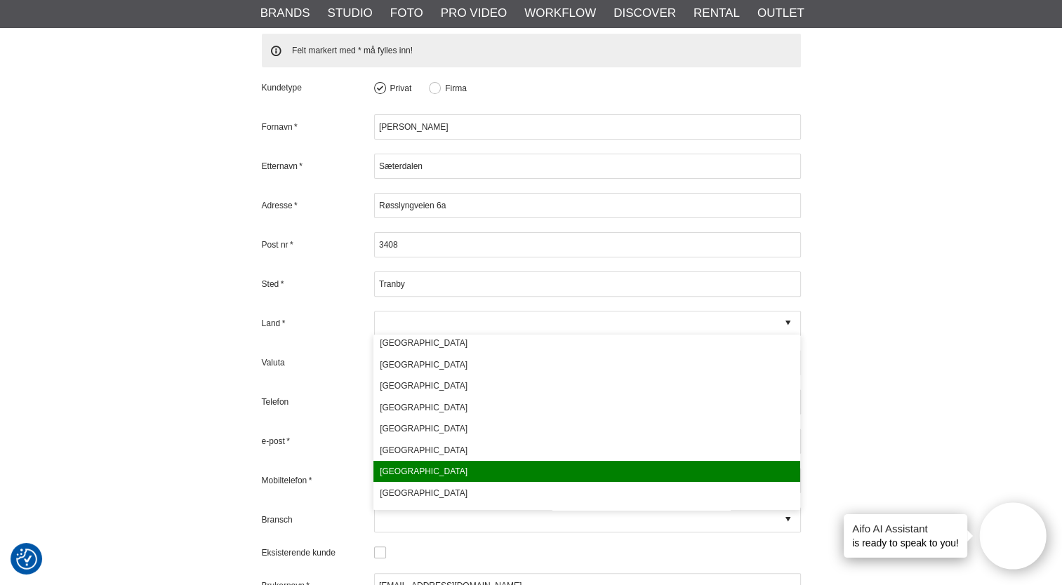
click at [477, 469] on div "[GEOGRAPHIC_DATA]" at bounding box center [586, 472] width 427 height 22
type input "[GEOGRAPHIC_DATA]"
type input "NOK - NOK"
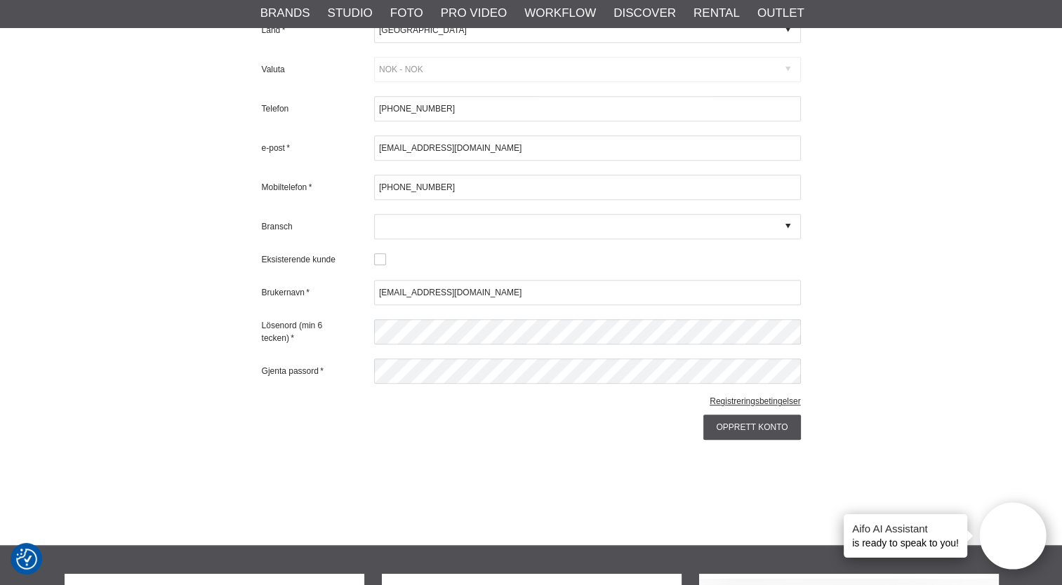
scroll to position [741, 0]
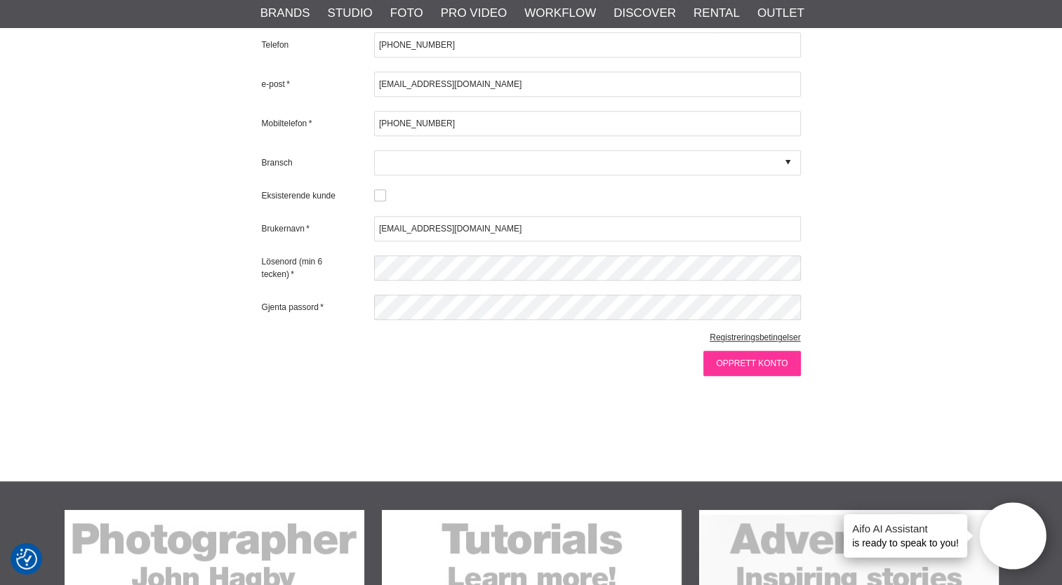
click at [747, 362] on input "Opprett konto" at bounding box center [751, 363] width 97 height 25
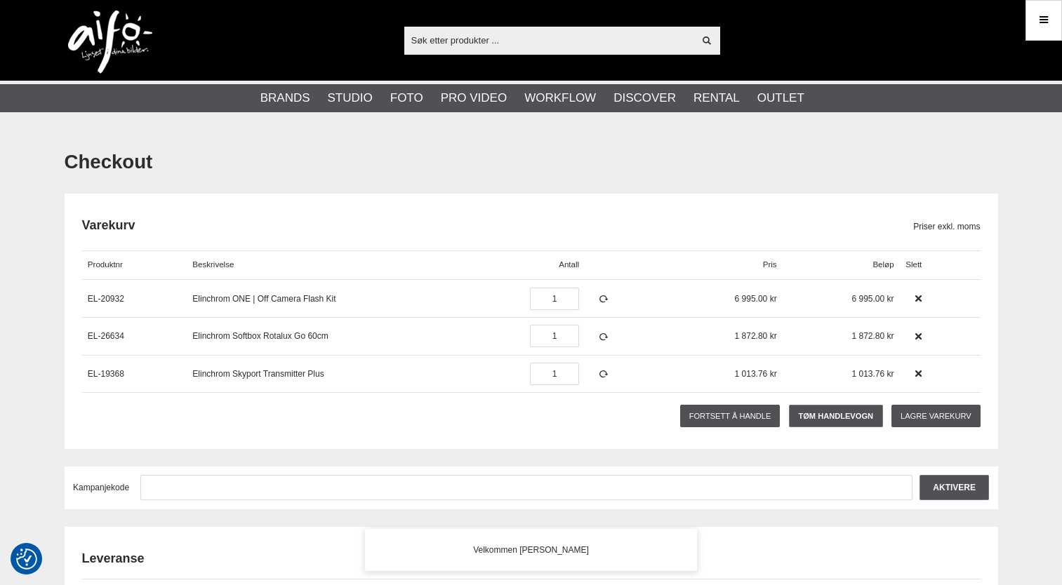
checkbox input "true"
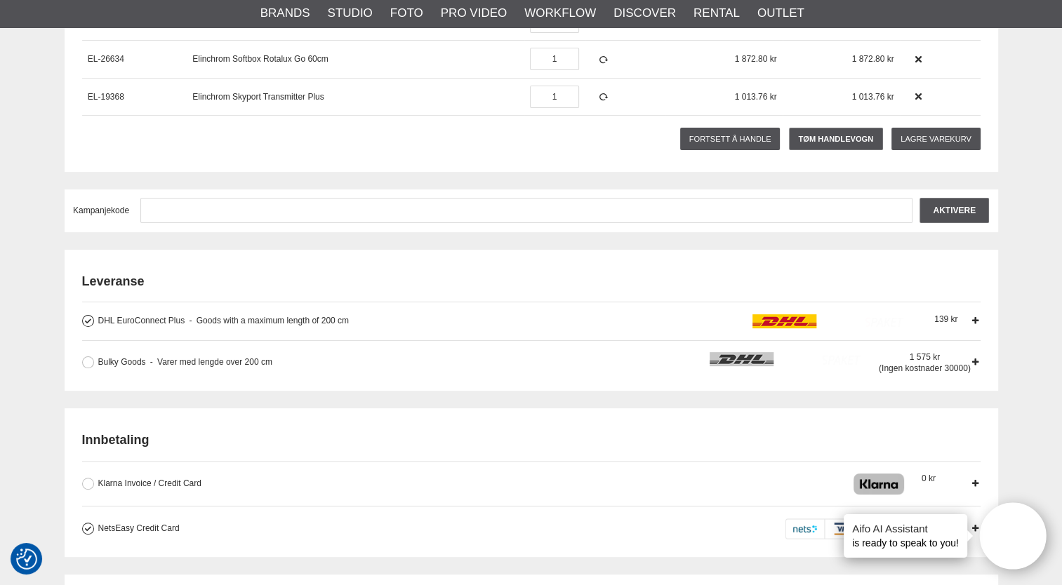
scroll to position [318, 0]
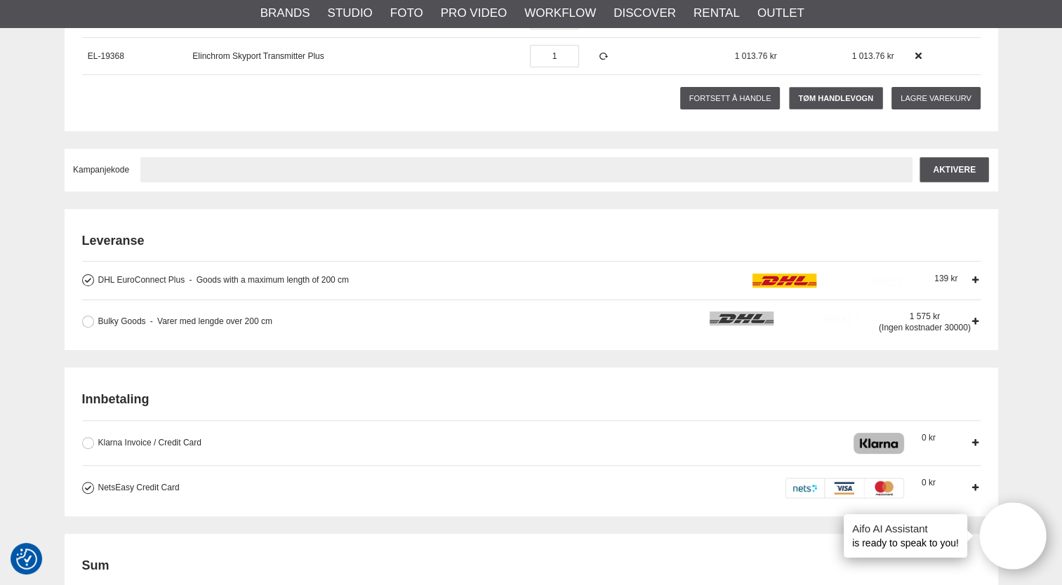
click at [185, 169] on input "text" at bounding box center [526, 169] width 772 height 25
type input "TA2025"
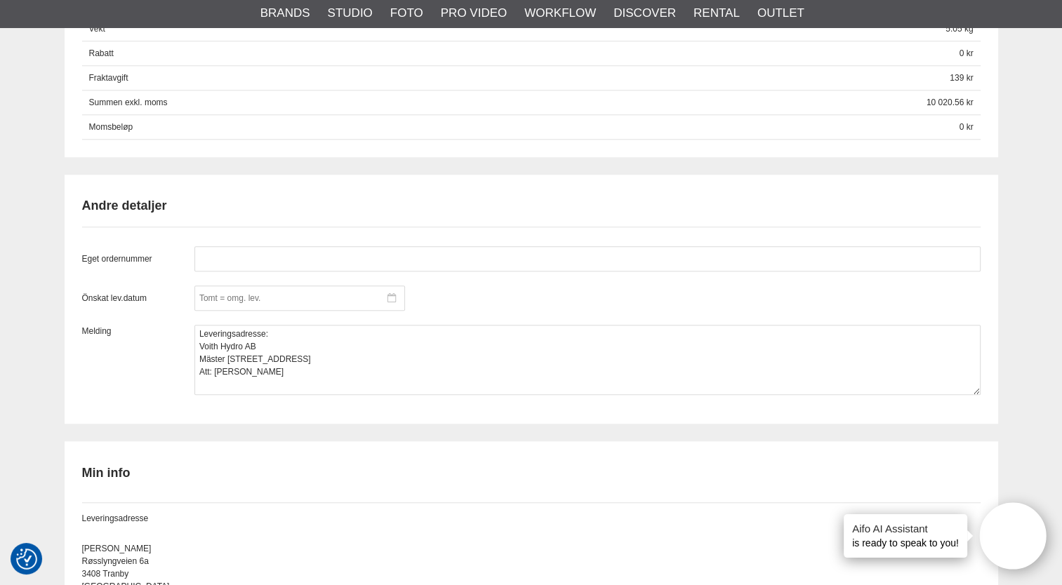
click at [391, 294] on icon at bounding box center [391, 298] width 8 height 10
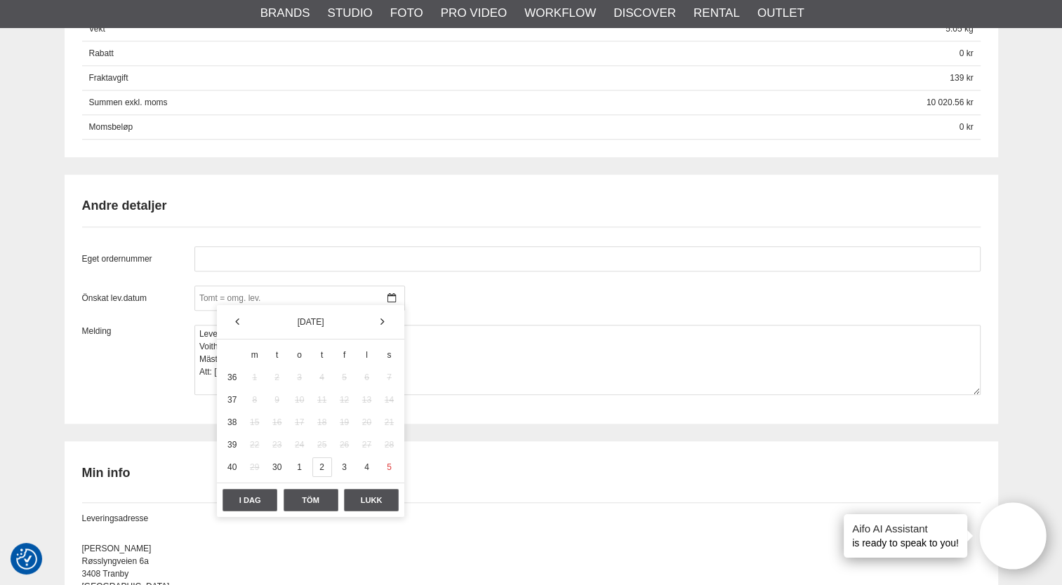
click at [324, 465] on div "2" at bounding box center [322, 468] width 20 height 20
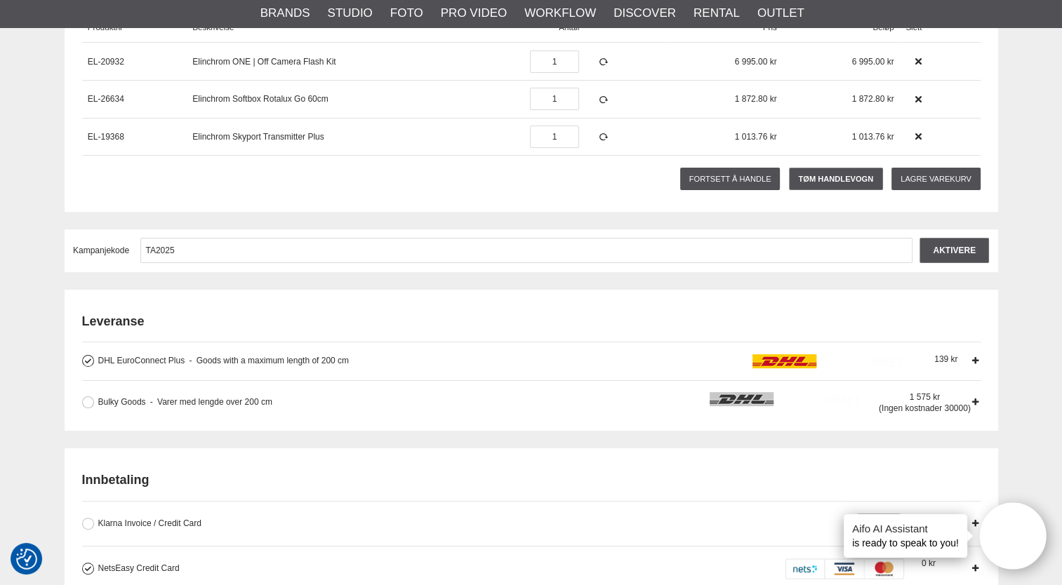
scroll to position [228, 0]
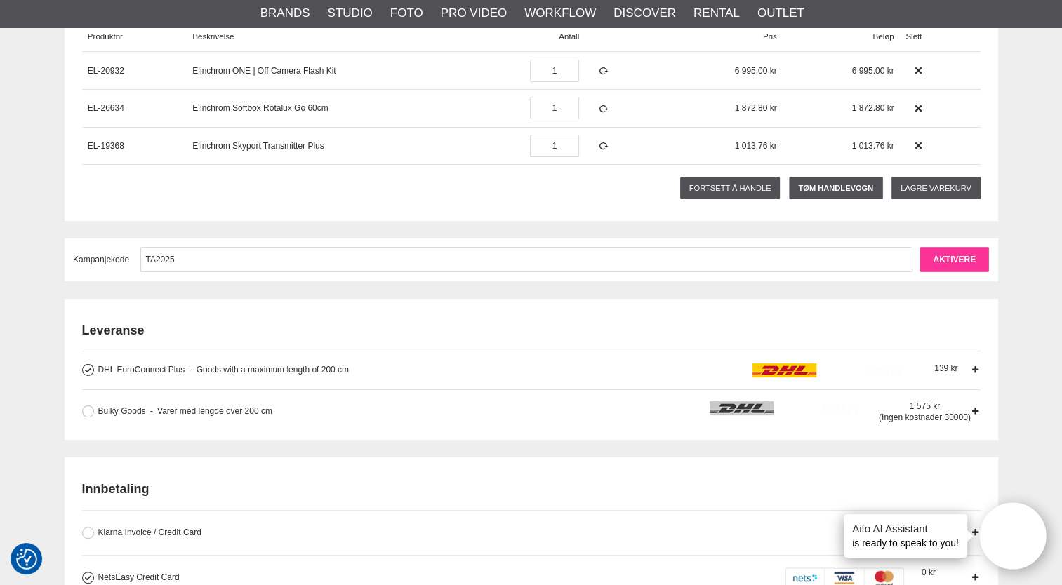
click at [957, 257] on input "Aktivere" at bounding box center [954, 259] width 69 height 25
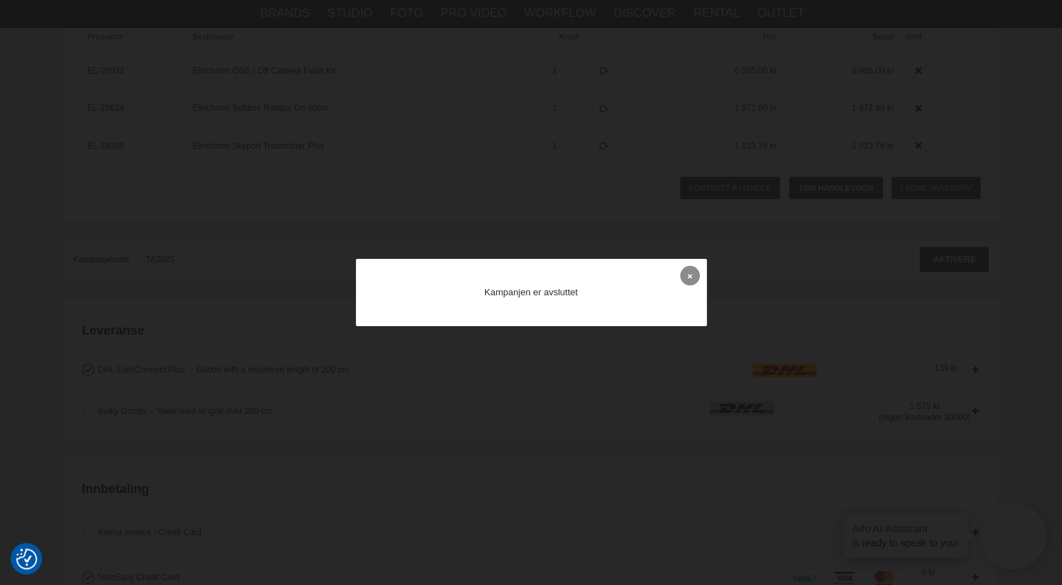
click at [688, 277] on icon at bounding box center [690, 276] width 4 height 8
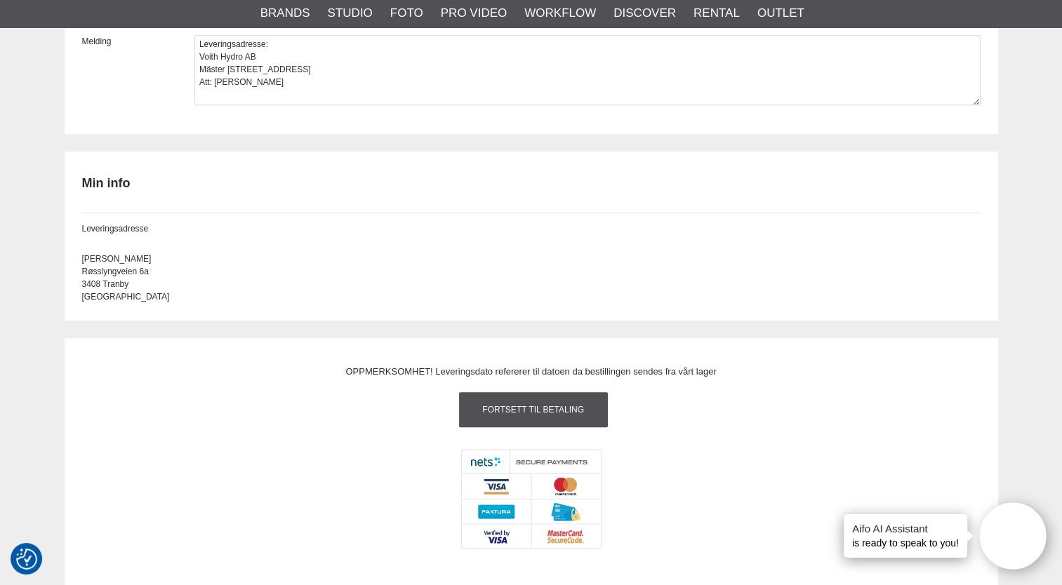
scroll to position [1340, 0]
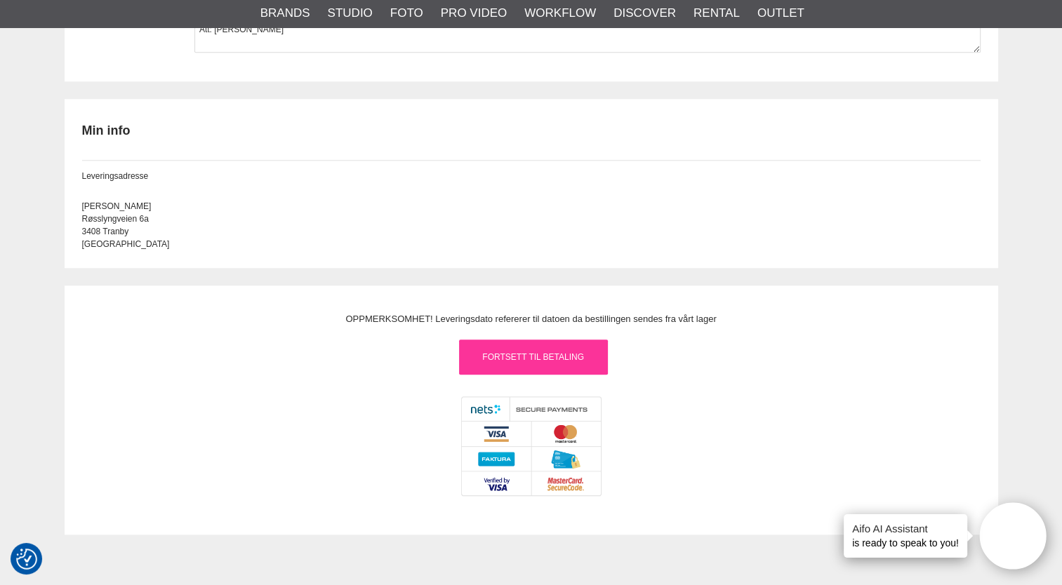
click at [573, 352] on link "Fortsett til betaling" at bounding box center [533, 357] width 149 height 35
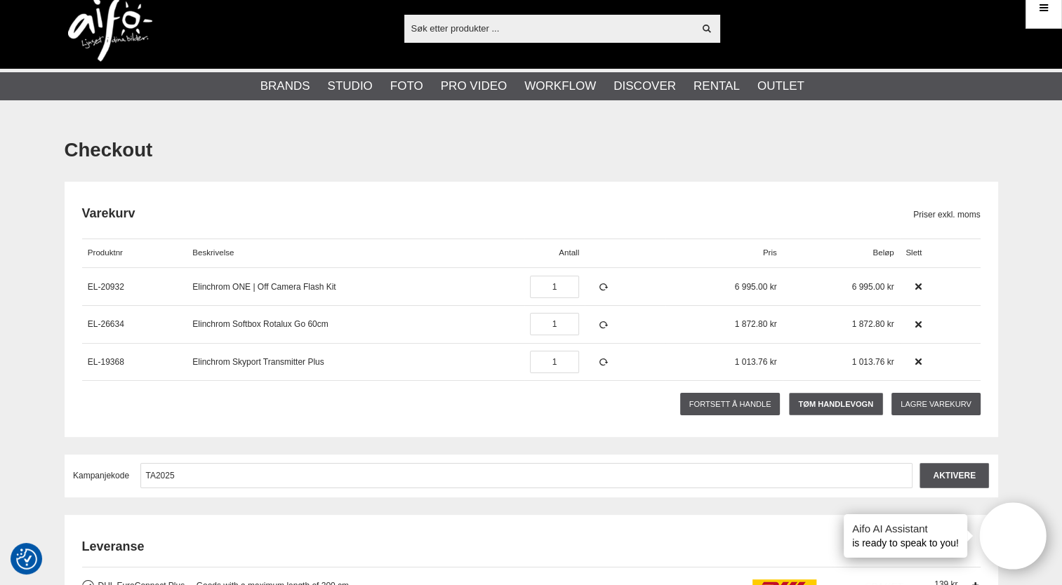
scroll to position [0, 0]
